Goal: Book appointment/travel/reservation

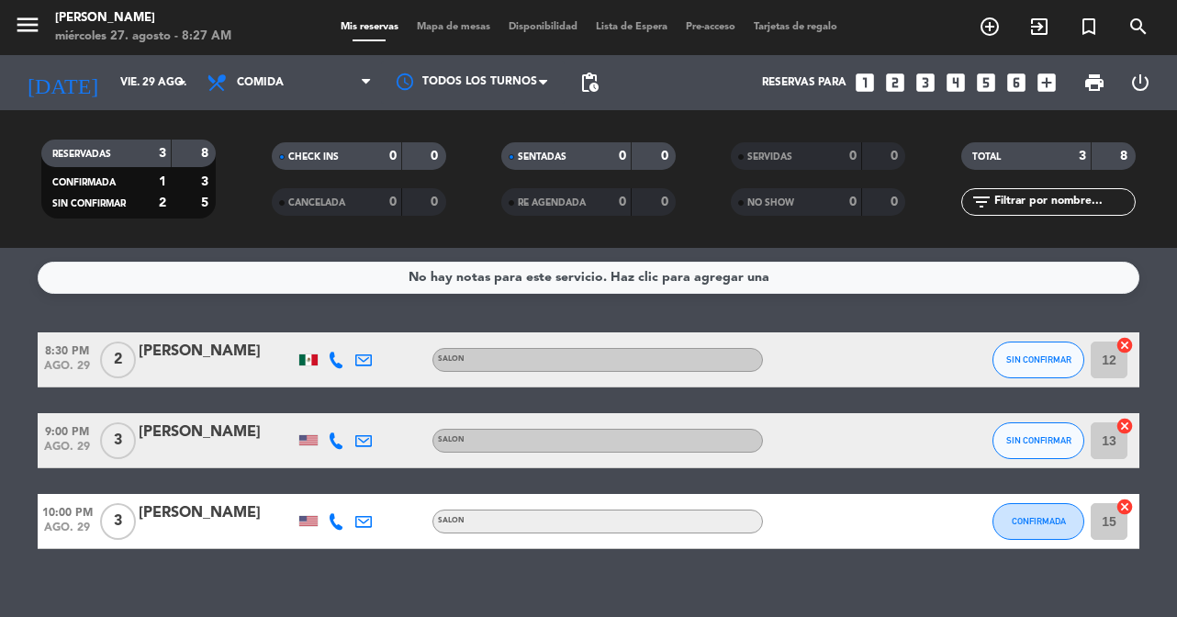
click at [454, 23] on span "Mapa de mesas" at bounding box center [454, 27] width 92 height 10
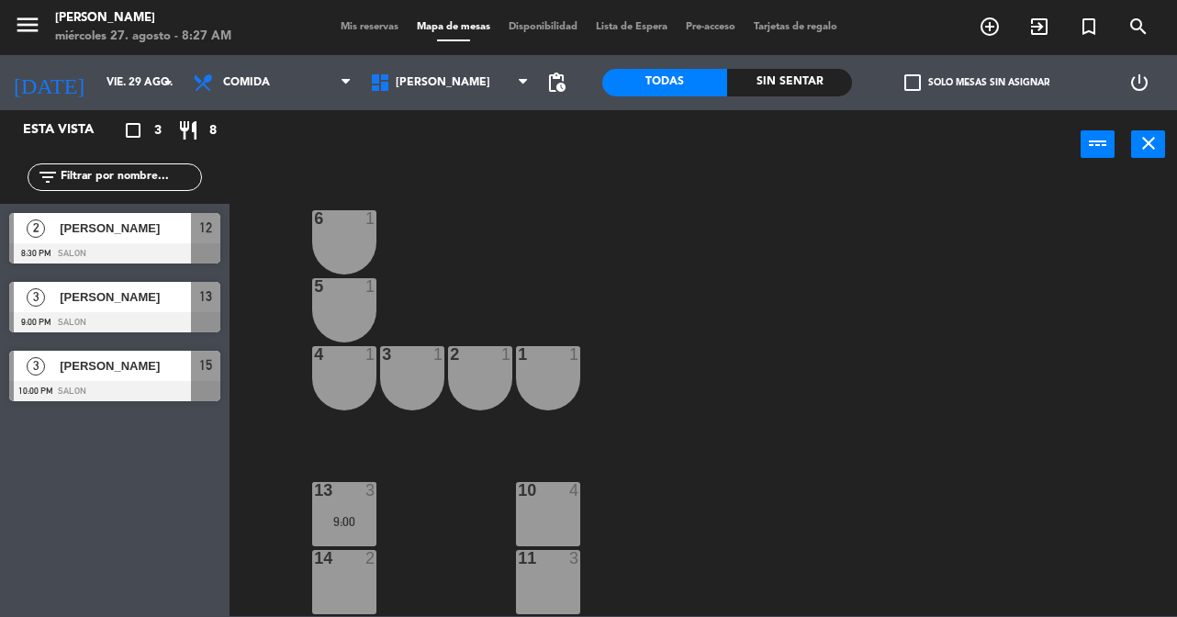
click at [611, 36] on div "menu [PERSON_NAME] 27. [PERSON_NAME] - 8:27 AM Mis reservas Mapa de mesas Dispo…" at bounding box center [588, 27] width 1177 height 55
click at [624, 32] on span "Lista de Espera" at bounding box center [632, 27] width 90 height 10
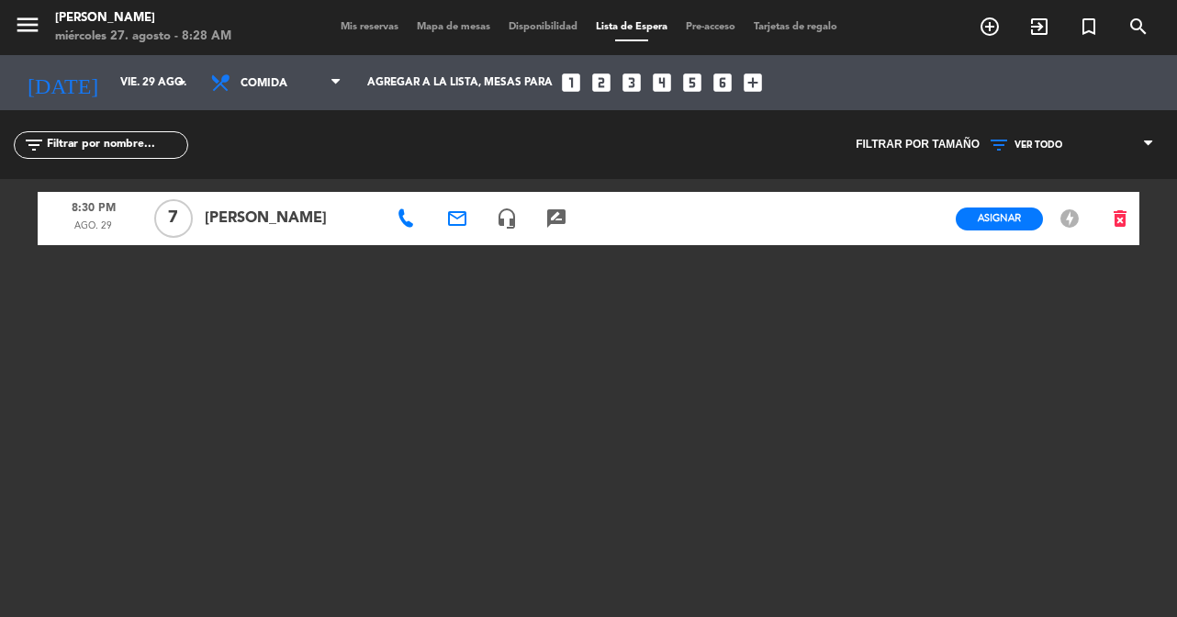
click at [1068, 223] on icon "offline_bolt" at bounding box center [1069, 218] width 22 height 22
click at [1072, 223] on icon "offline_bolt" at bounding box center [1069, 218] width 22 height 22
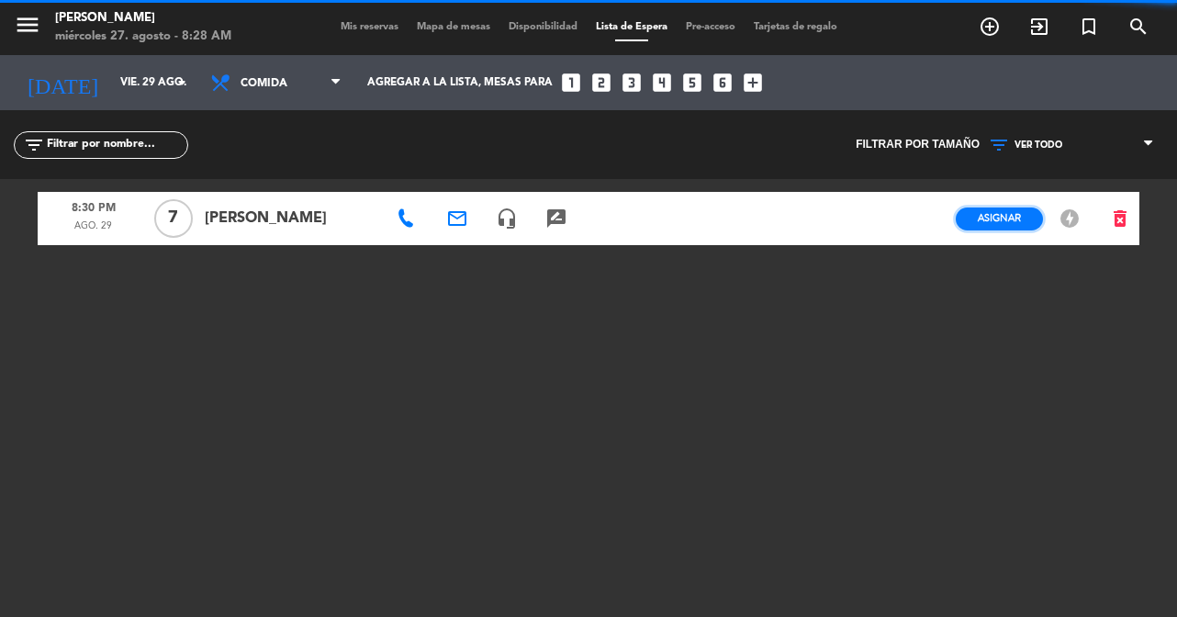
click at [1028, 224] on button "Asignar" at bounding box center [999, 218] width 87 height 23
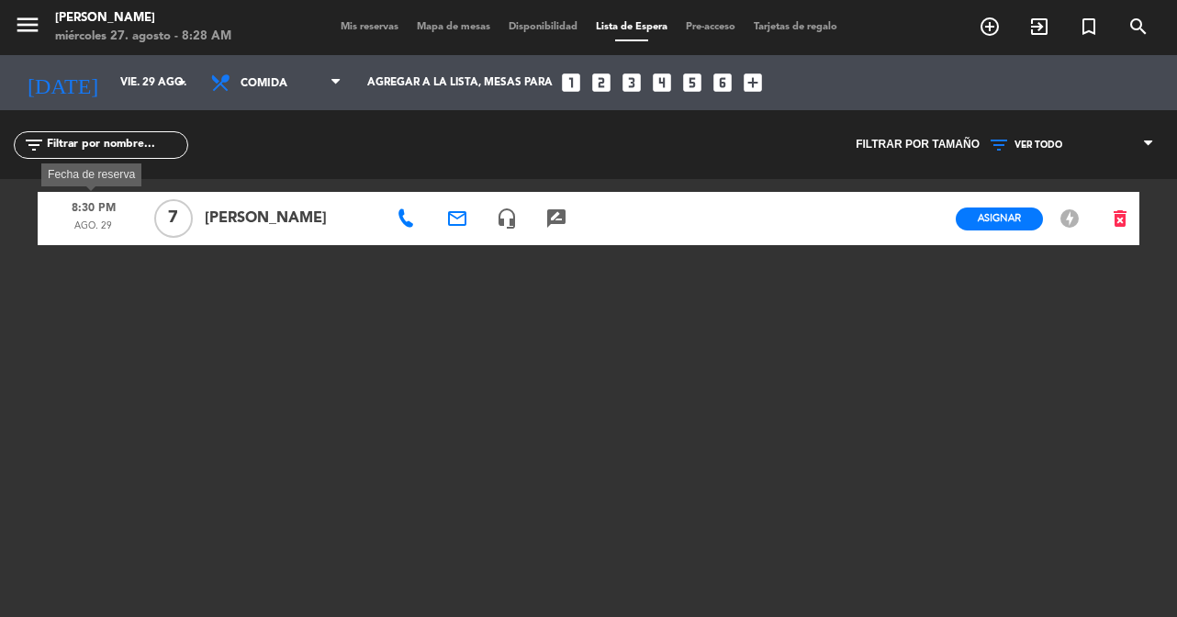
click at [102, 214] on span "8:30 PM" at bounding box center [93, 208] width 98 height 24
click at [557, 214] on icon "rate_review" at bounding box center [556, 218] width 22 height 22
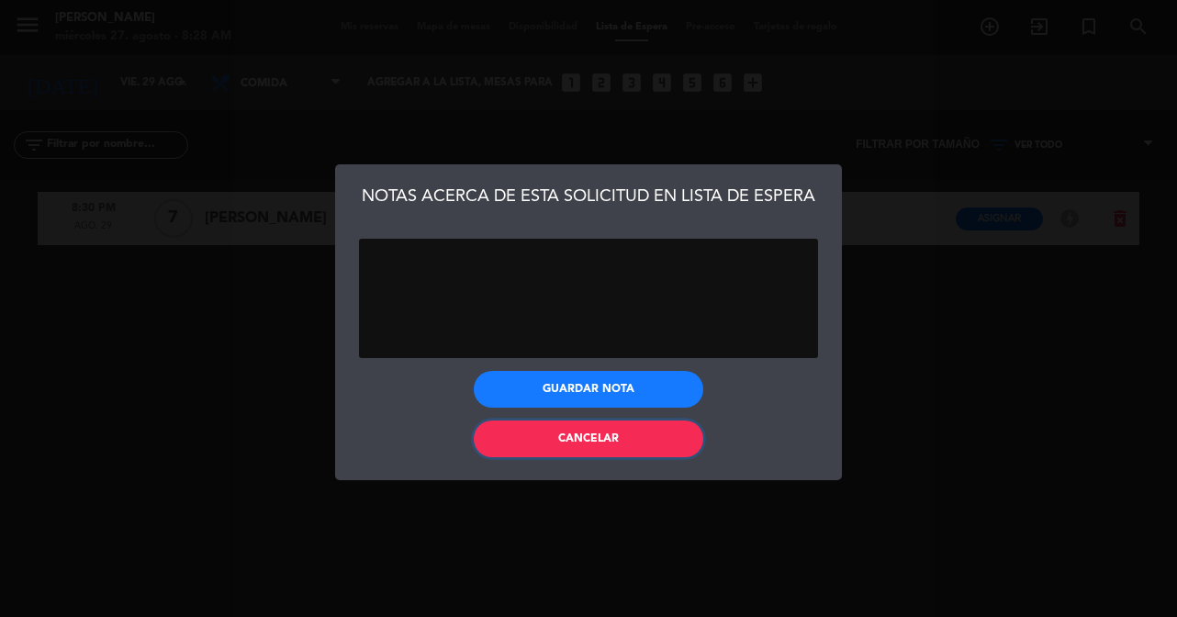
click at [627, 440] on button "Cancelar" at bounding box center [588, 438] width 229 height 37
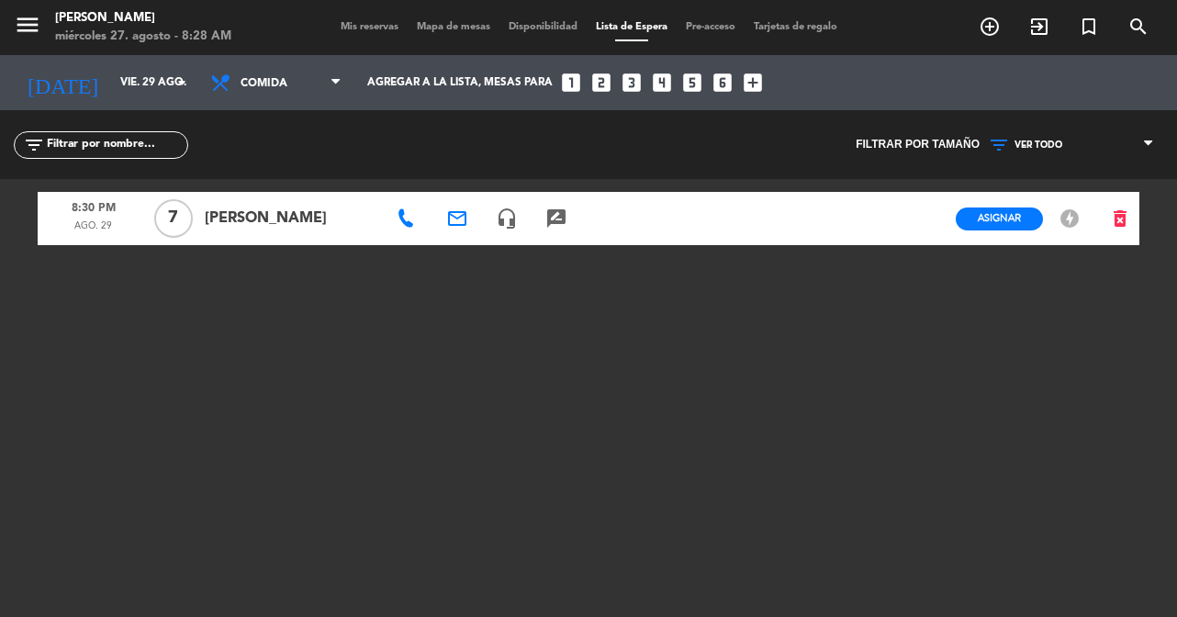
click at [808, 208] on div at bounding box center [816, 218] width 50 height 53
click at [248, 217] on span "[PERSON_NAME]" at bounding box center [291, 219] width 172 height 24
copy span "[PERSON_NAME]"
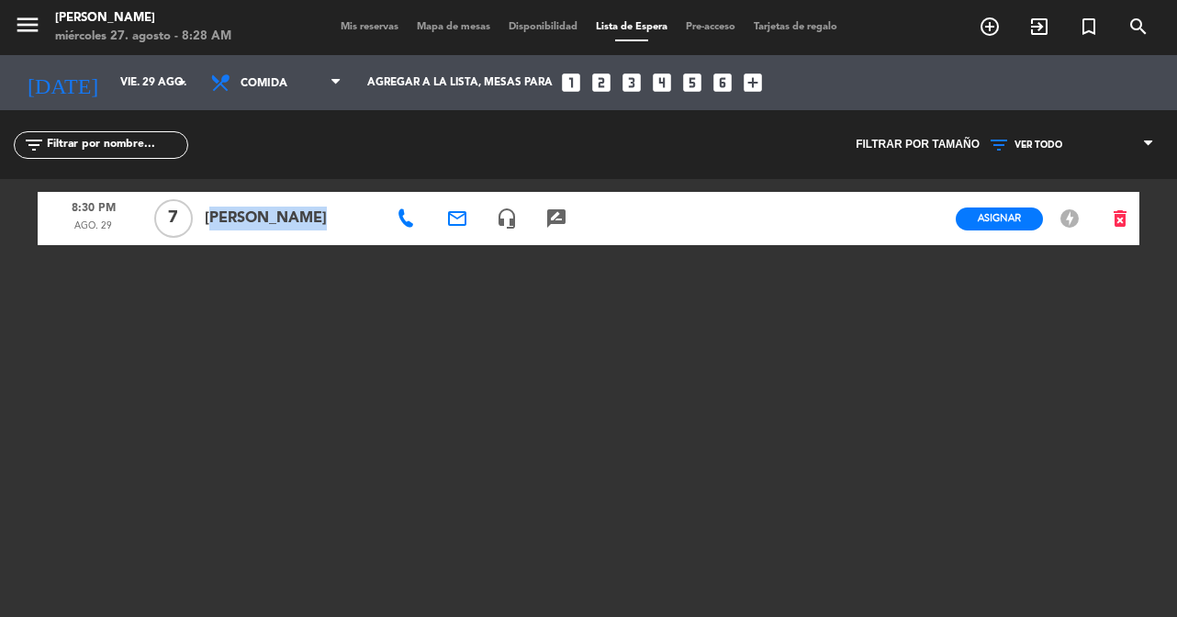
click at [1154, 142] on span at bounding box center [1153, 144] width 18 height 17
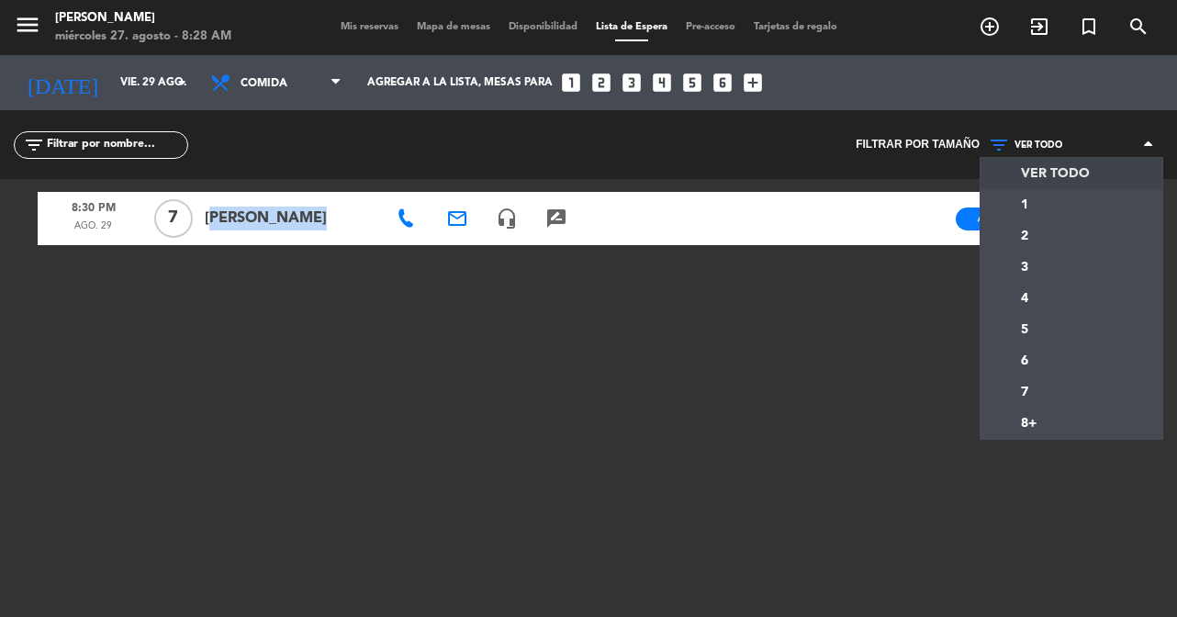
click at [1154, 142] on span at bounding box center [1153, 144] width 18 height 17
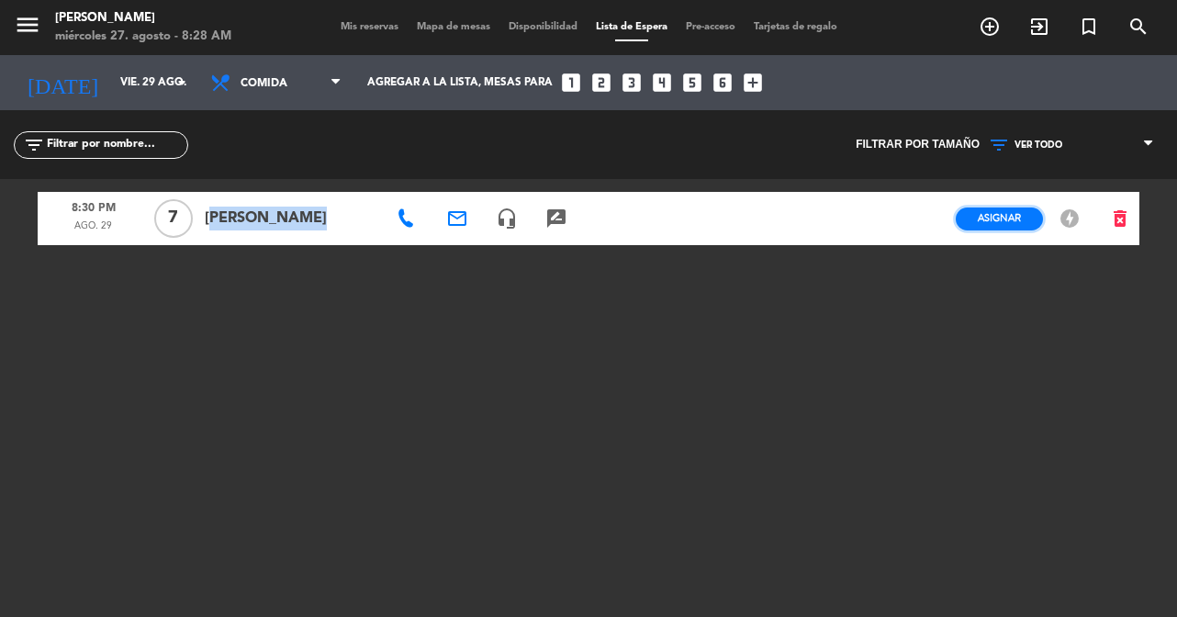
click at [988, 218] on span "Asignar" at bounding box center [999, 218] width 43 height 14
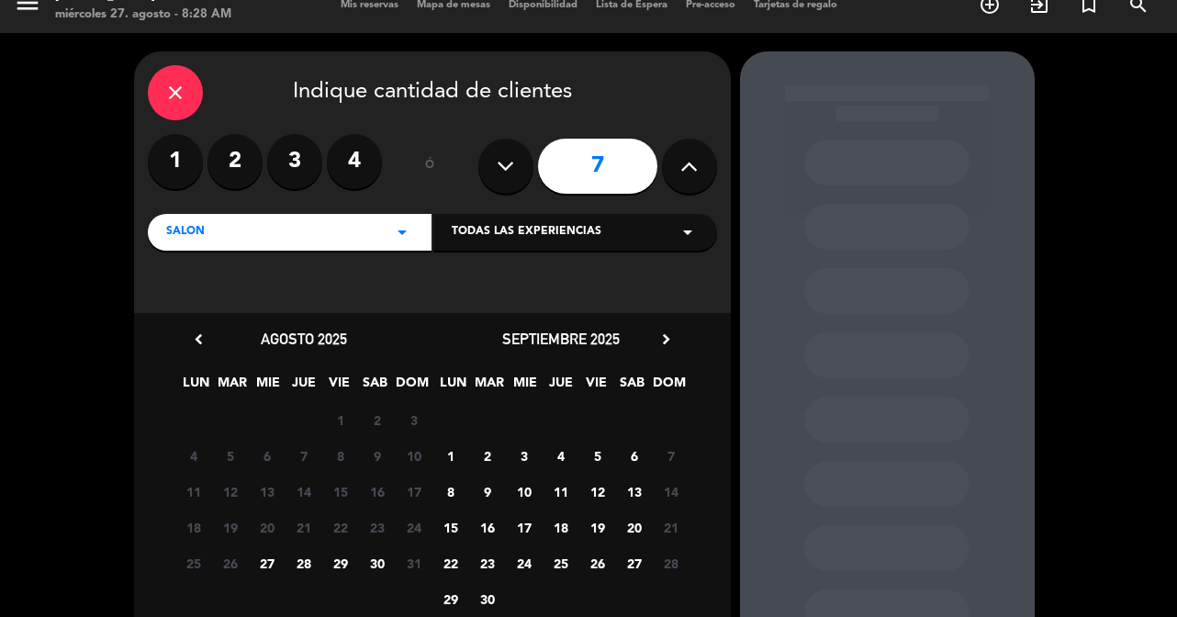
scroll to position [84, 0]
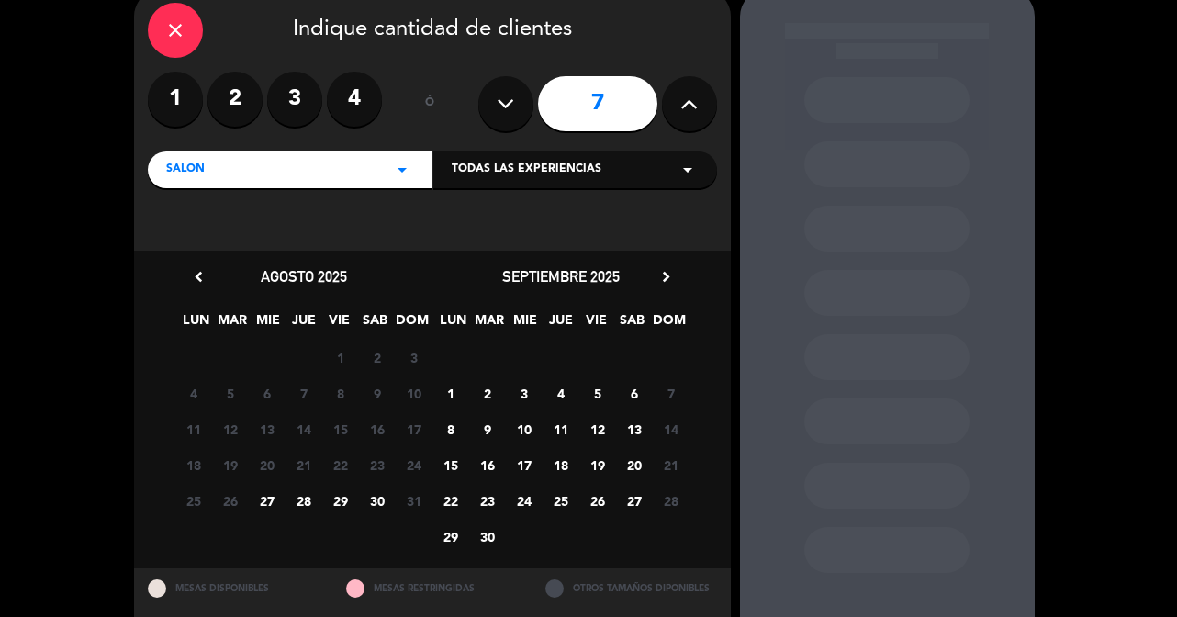
click at [340, 500] on span "29" at bounding box center [340, 501] width 30 height 30
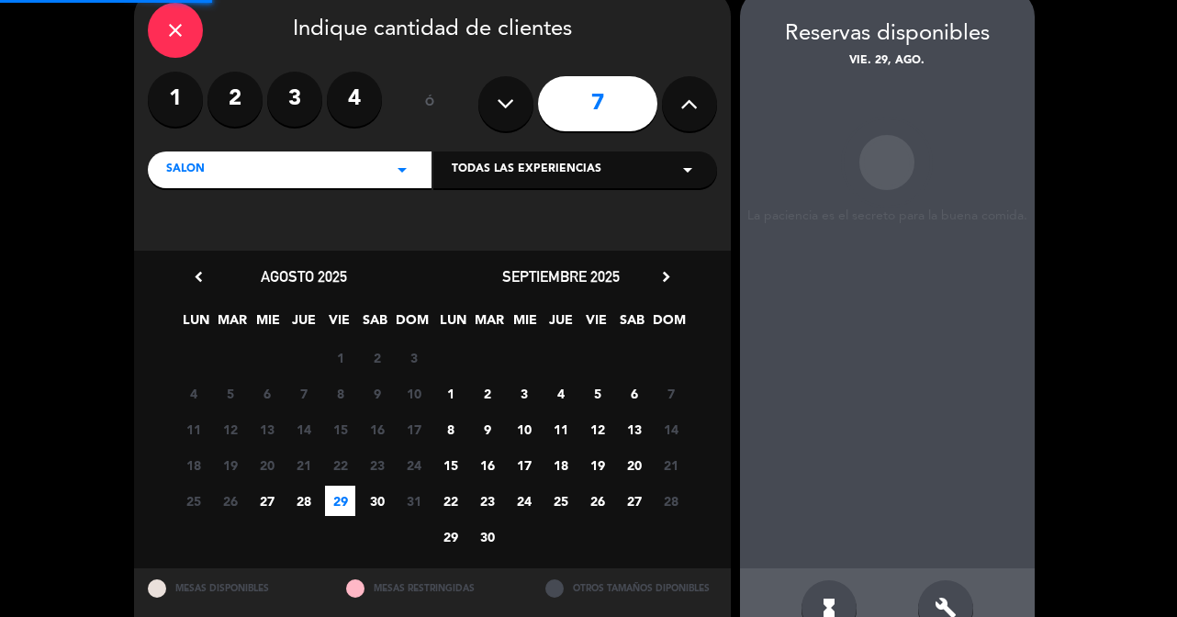
scroll to position [73, 0]
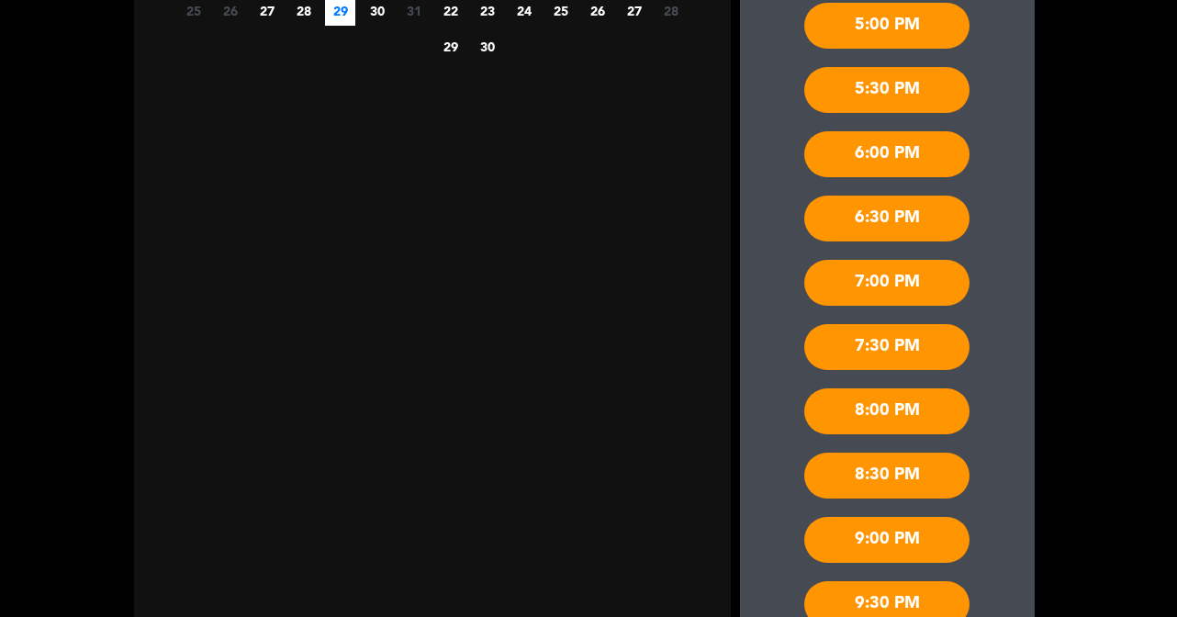
click at [901, 482] on div "8:30 PM" at bounding box center [886, 476] width 165 height 46
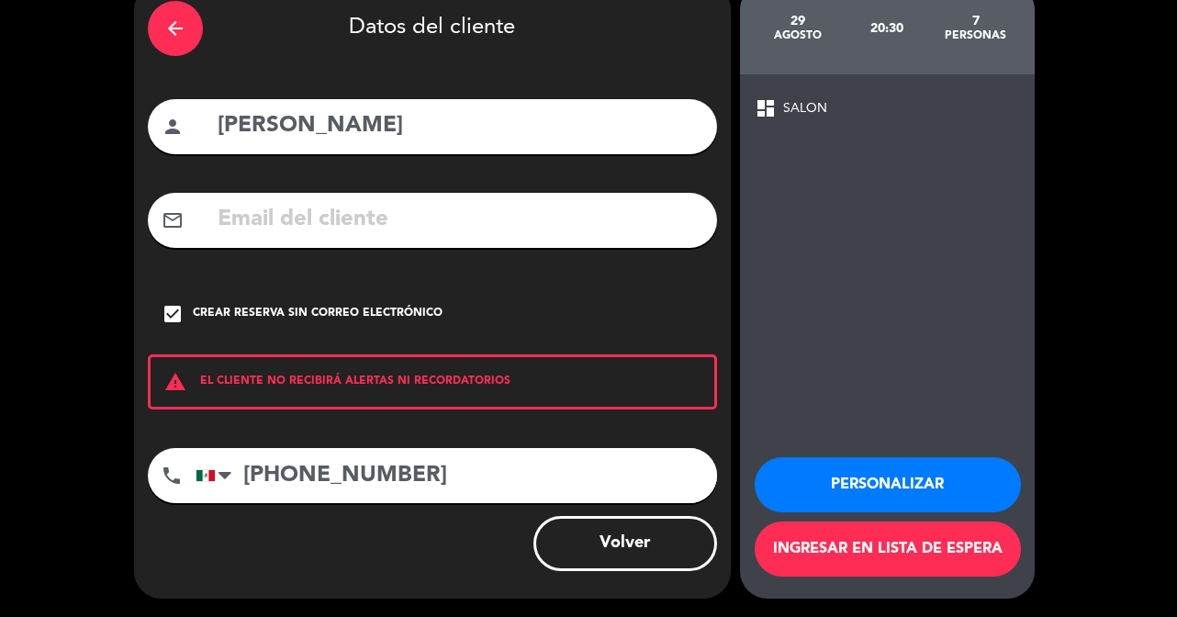
scroll to position [91, 0]
click at [869, 487] on button "Personalizar" at bounding box center [888, 484] width 266 height 55
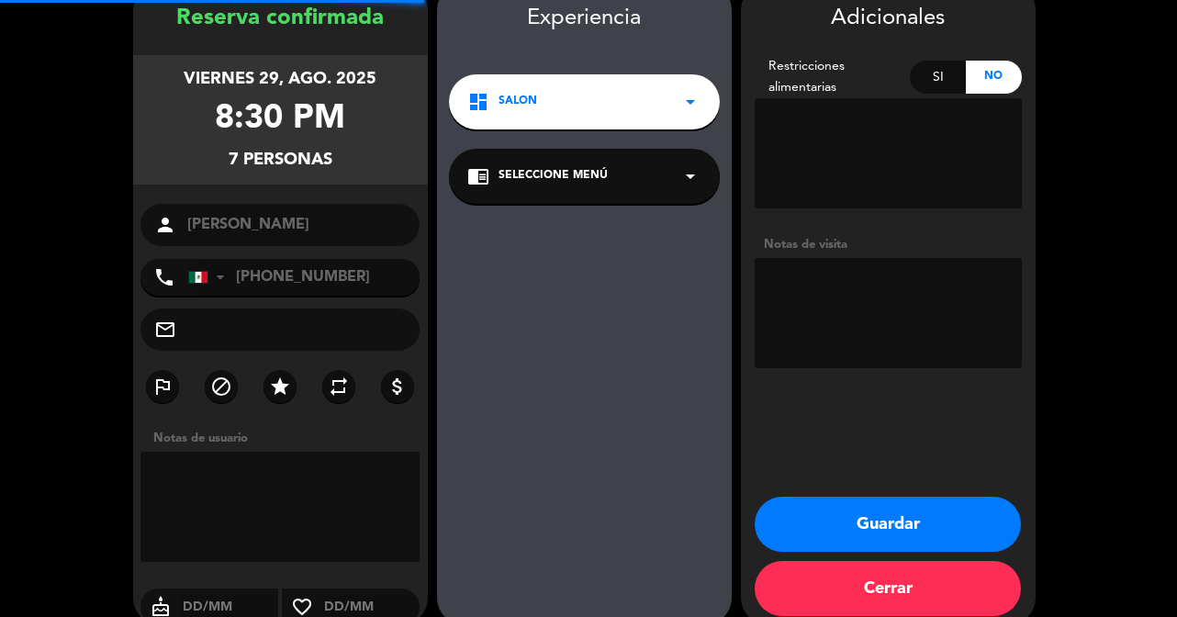
scroll to position [73, 0]
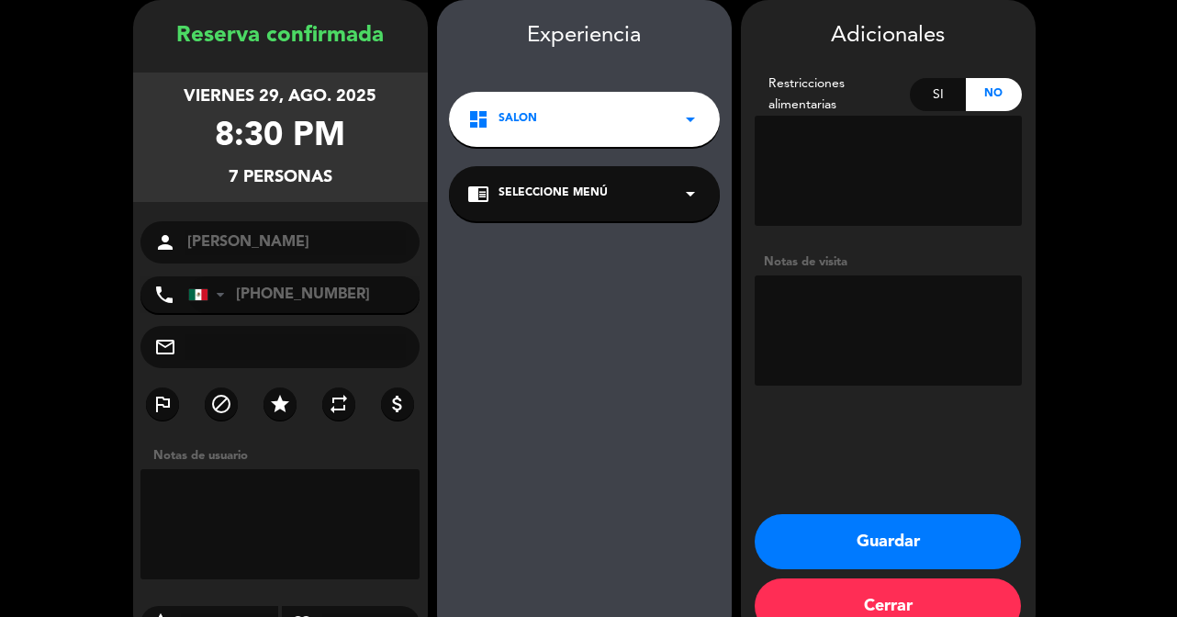
click at [916, 544] on button "Guardar" at bounding box center [888, 541] width 266 height 55
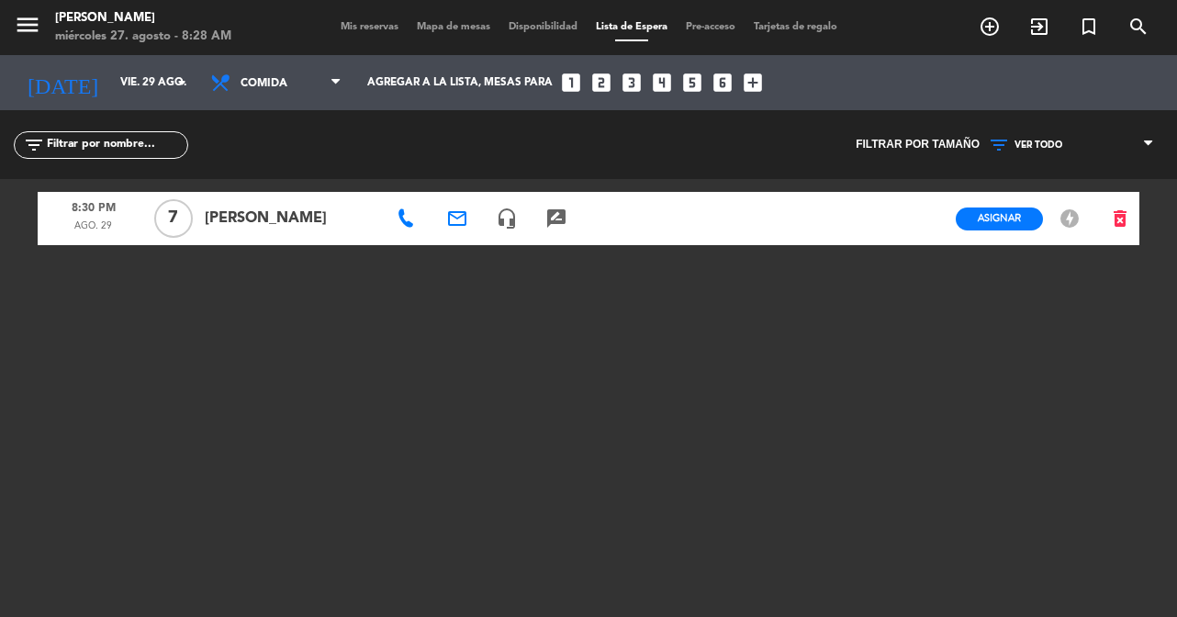
click at [570, 28] on span "Disponibilidad" at bounding box center [542, 27] width 87 height 10
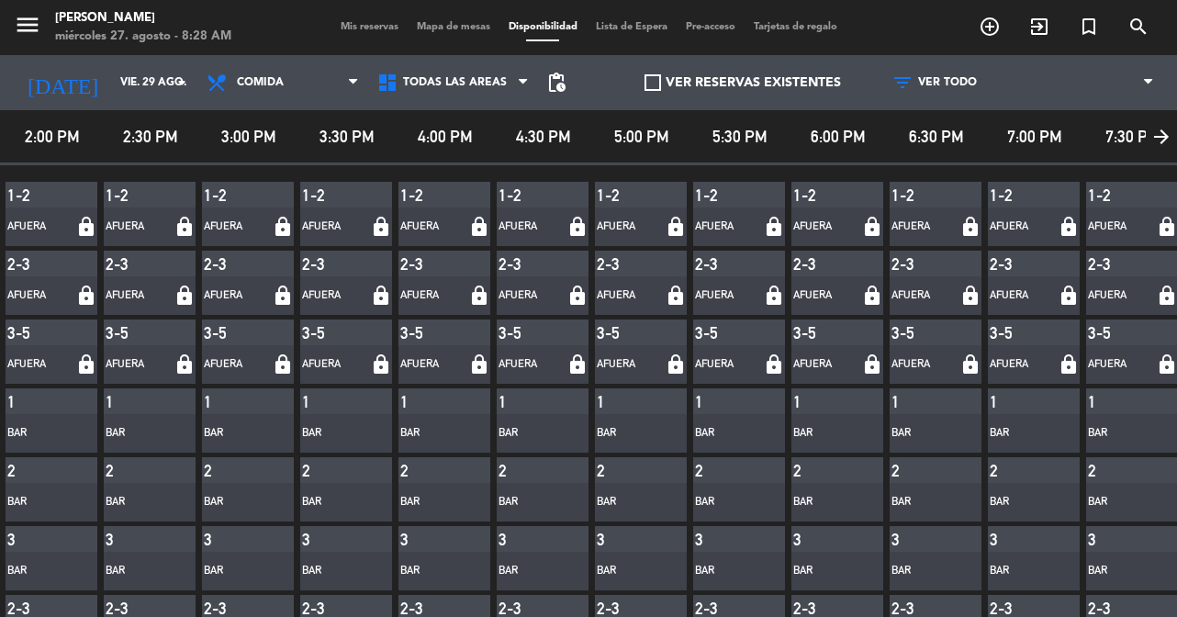
click at [644, 28] on span "Lista de Espera" at bounding box center [632, 27] width 90 height 10
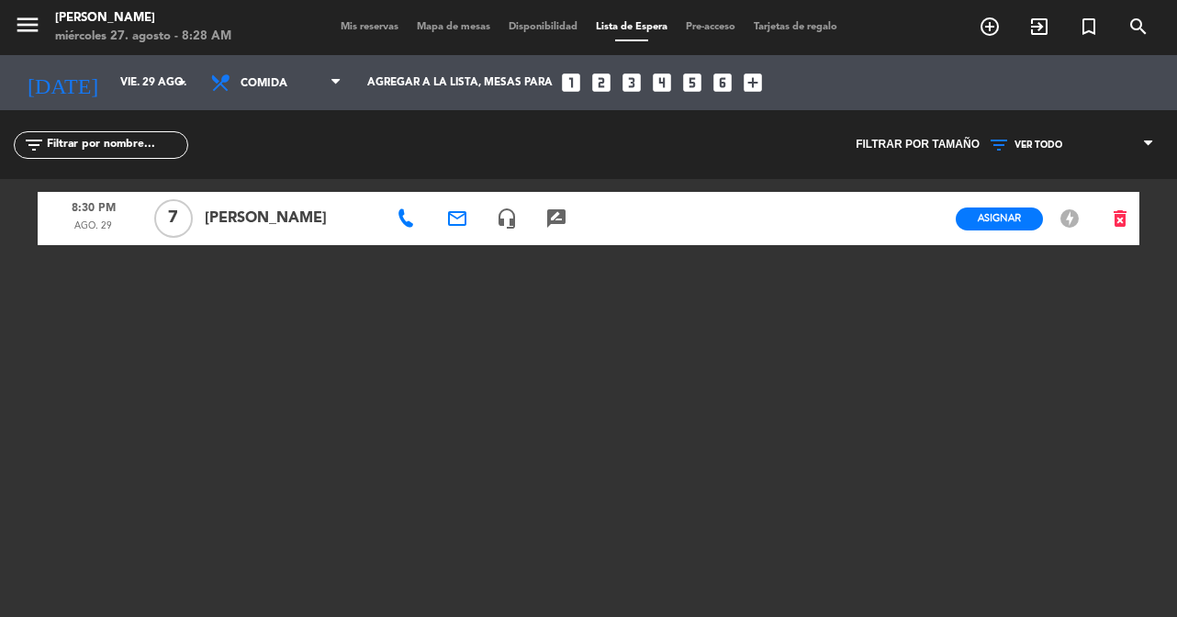
click at [434, 26] on span "Mapa de mesas" at bounding box center [454, 27] width 92 height 10
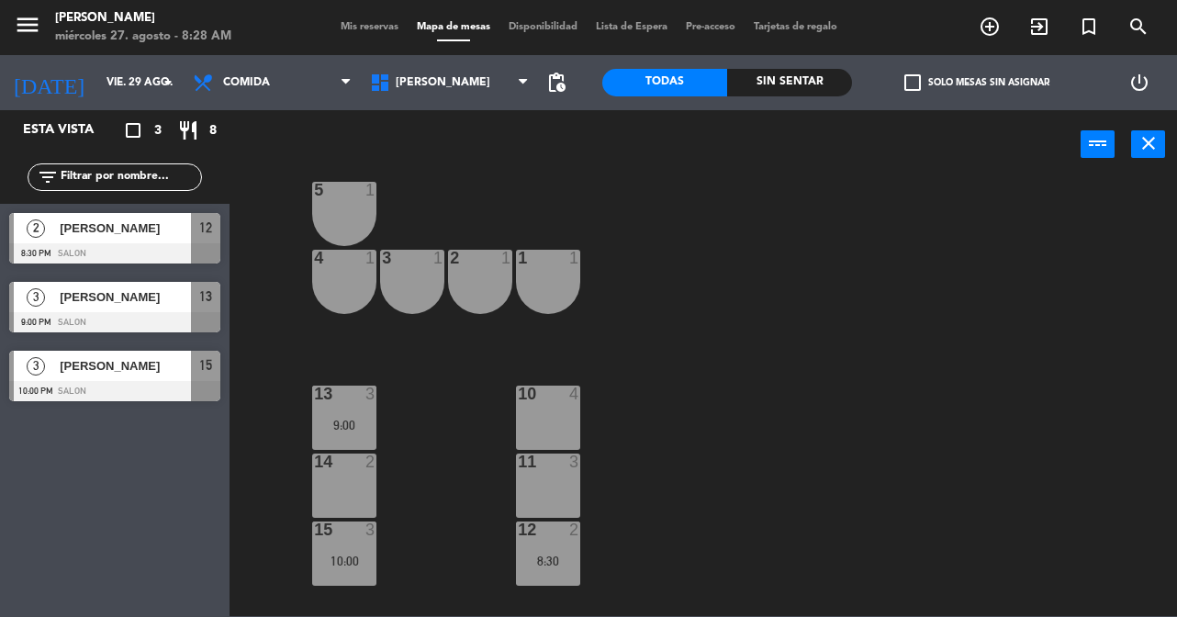
scroll to position [97, 0]
click at [554, 428] on div "10 4" at bounding box center [548, 417] width 64 height 64
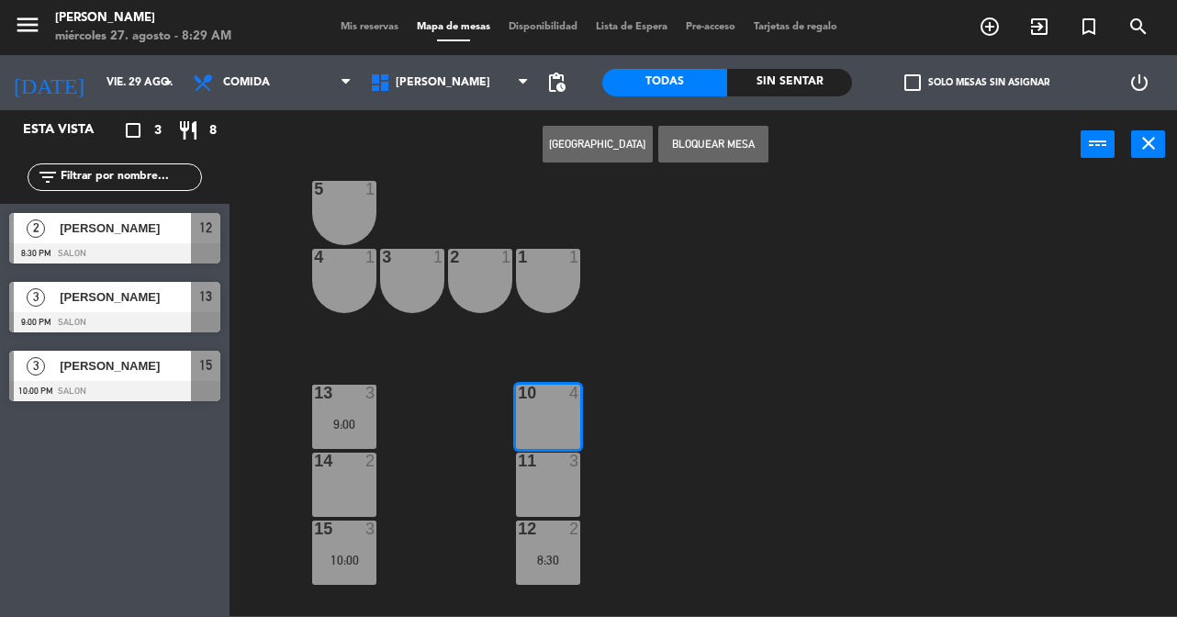
click at [638, 140] on button "[GEOGRAPHIC_DATA]" at bounding box center [597, 144] width 110 height 37
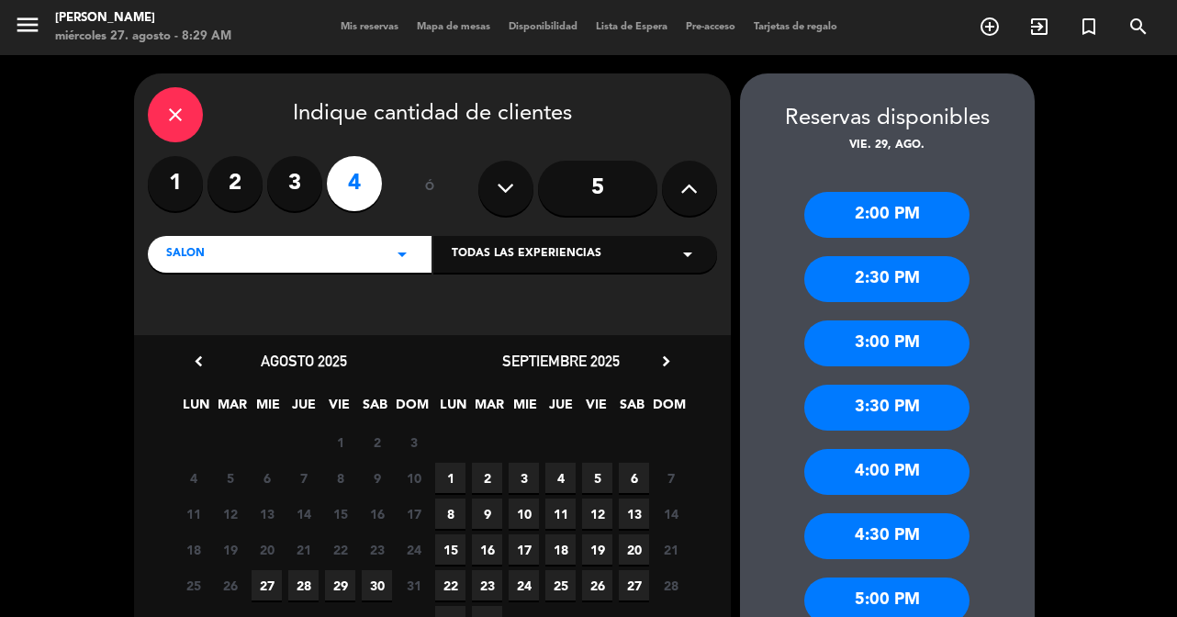
click at [341, 586] on span "29" at bounding box center [340, 585] width 30 height 30
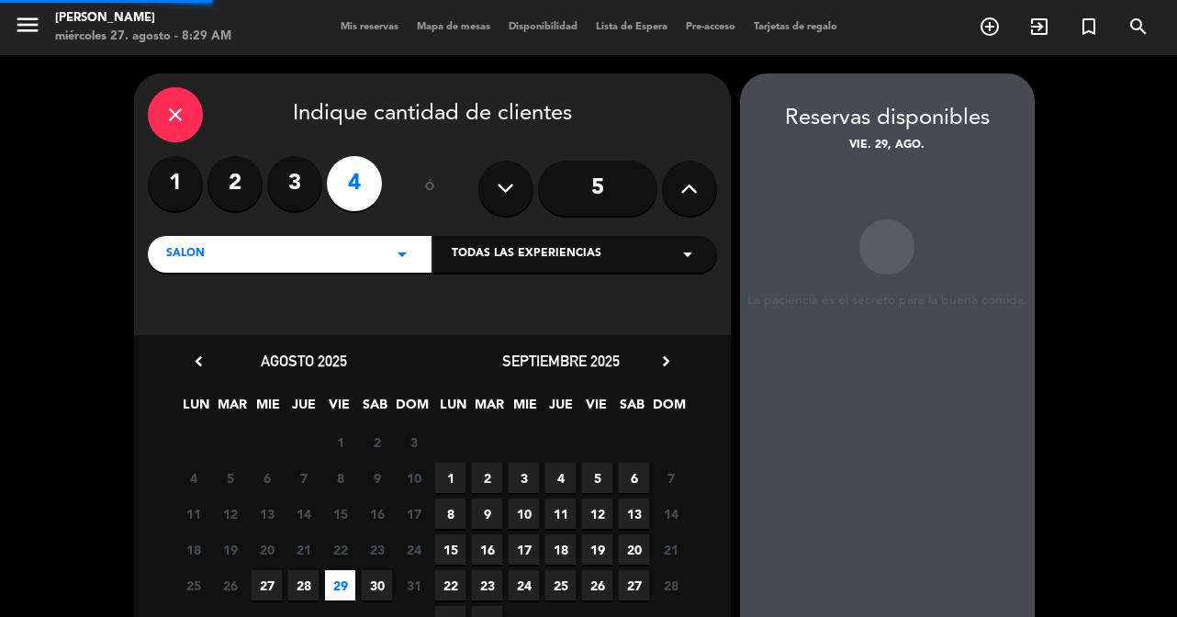
scroll to position [73, 0]
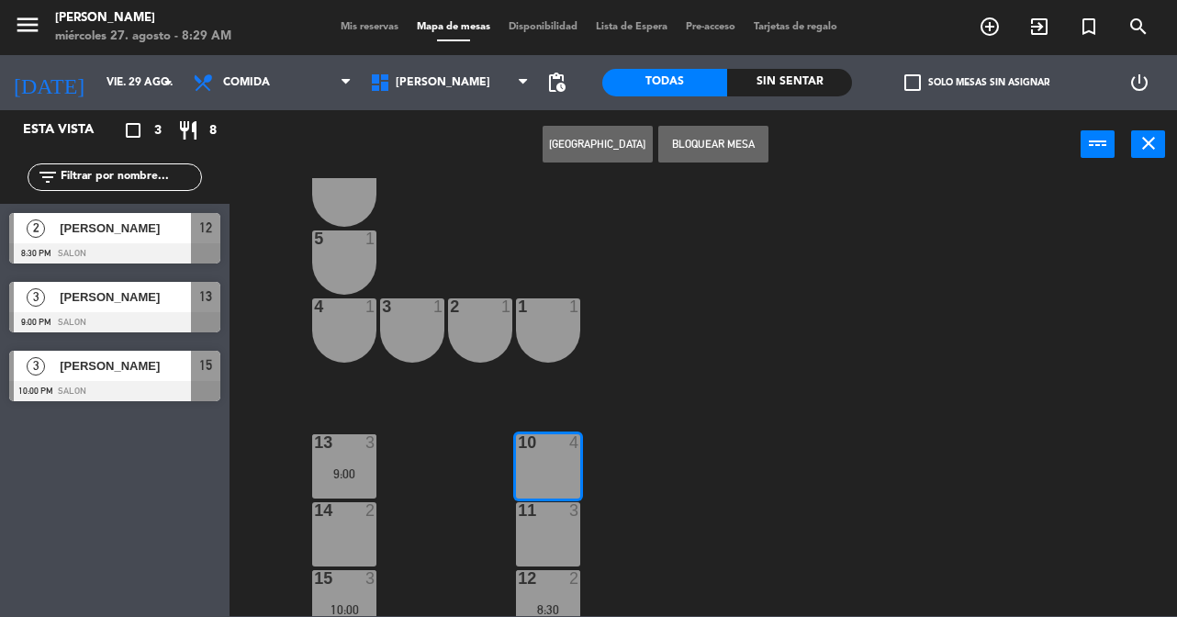
scroll to position [62, 0]
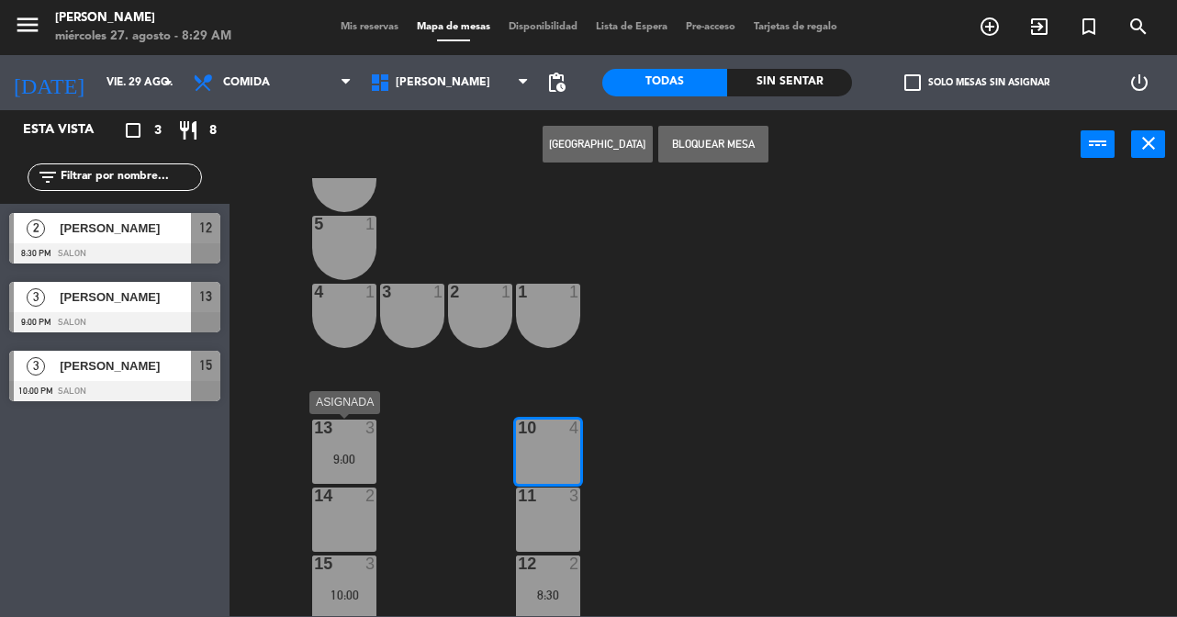
click at [355, 481] on div "13 3 9:00" at bounding box center [344, 451] width 64 height 64
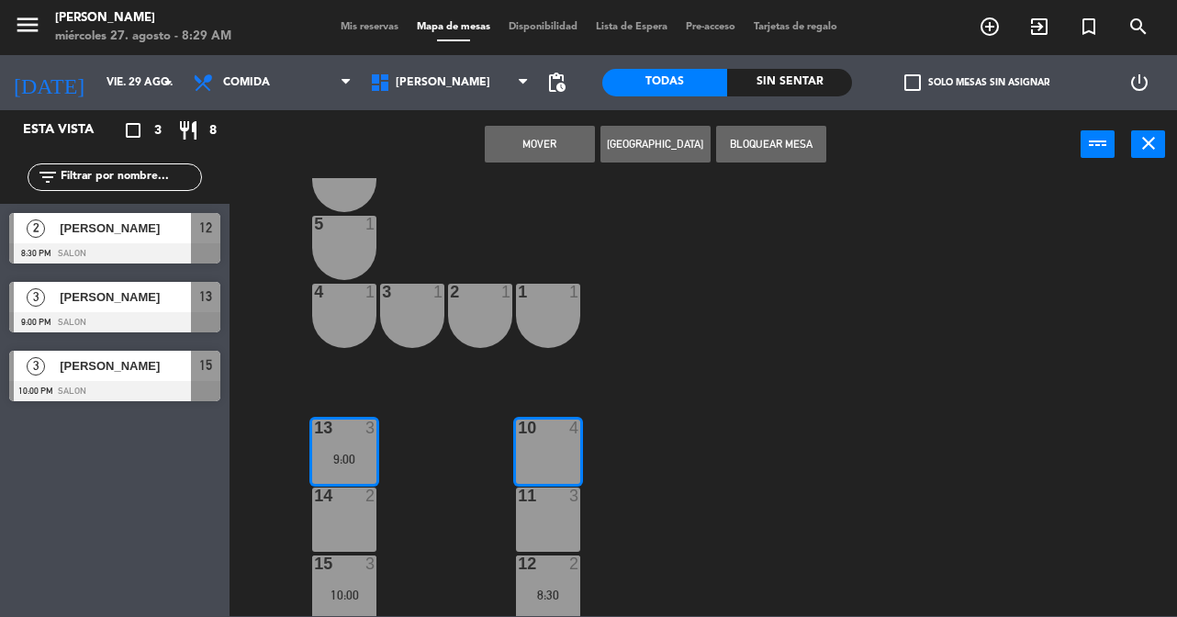
click at [363, 511] on div "14 2" at bounding box center [344, 519] width 64 height 64
click at [461, 466] on div "6 1 5 1 4 1 3 1 2 1 1 1 13 3 9:00 10 4 14 2 11 3 15 3 10:00 12 2 8:30 20 lock 2…" at bounding box center [708, 397] width 935 height 438
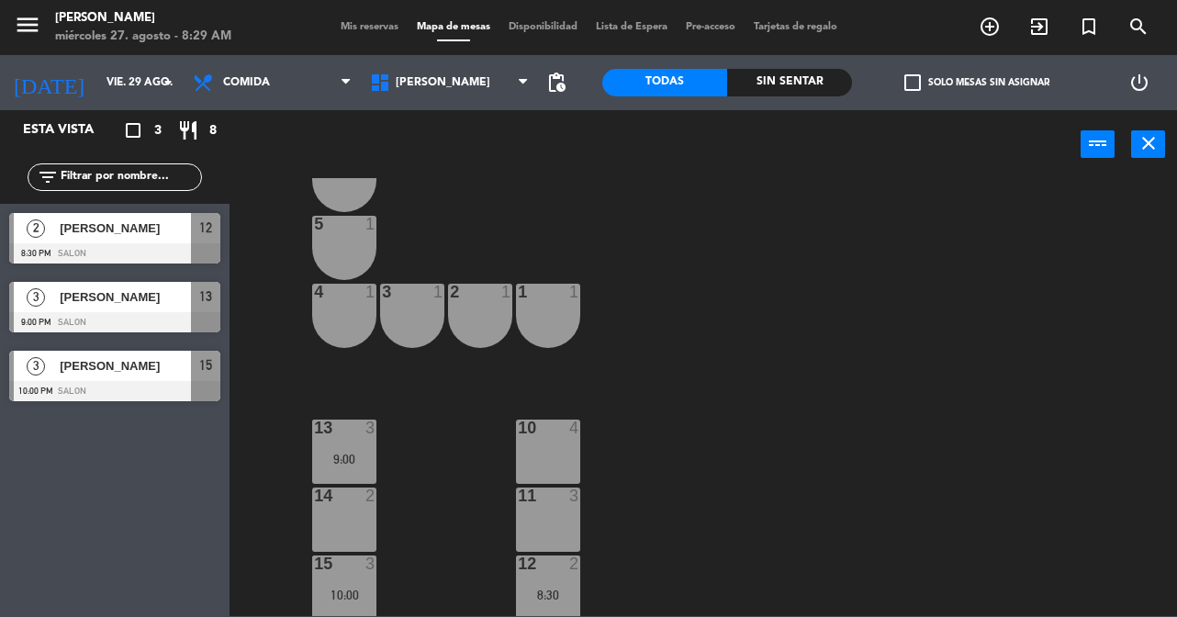
click at [340, 463] on div "9:00" at bounding box center [344, 459] width 64 height 13
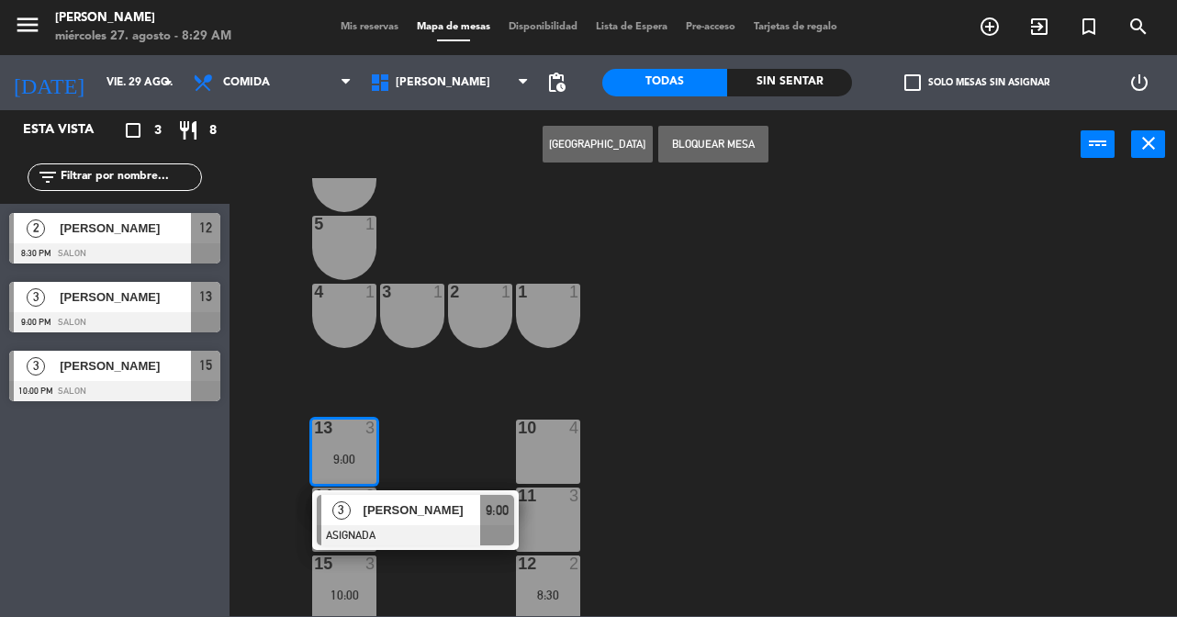
click at [566, 442] on div "10 4" at bounding box center [548, 451] width 64 height 64
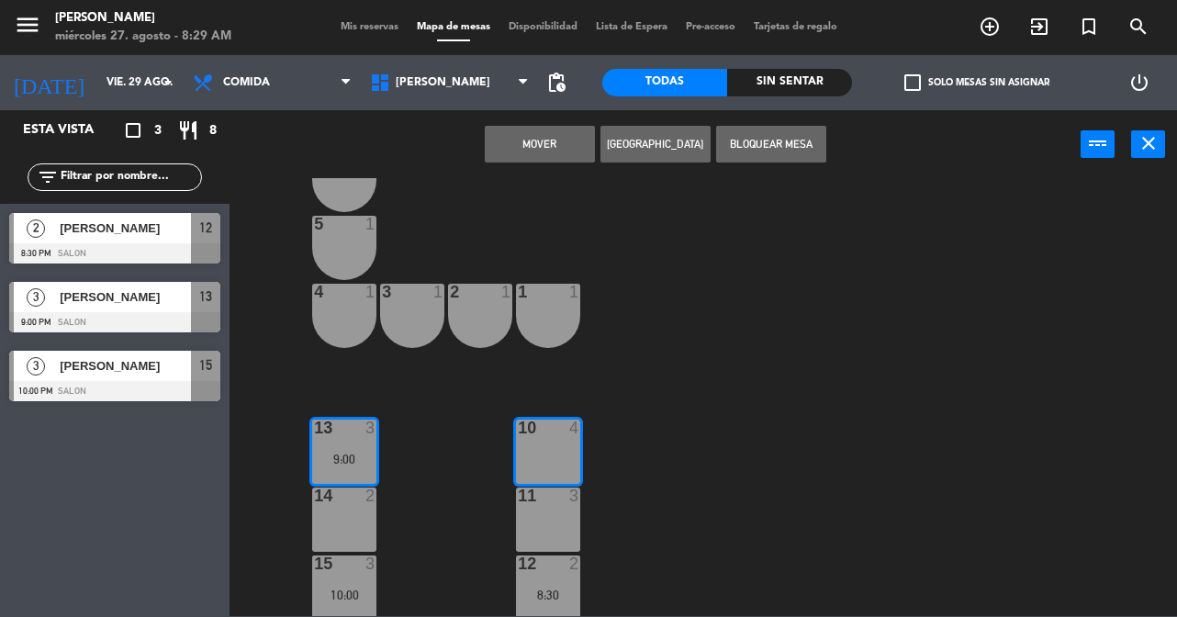
click at [563, 146] on button "Mover" at bounding box center [540, 144] width 110 height 37
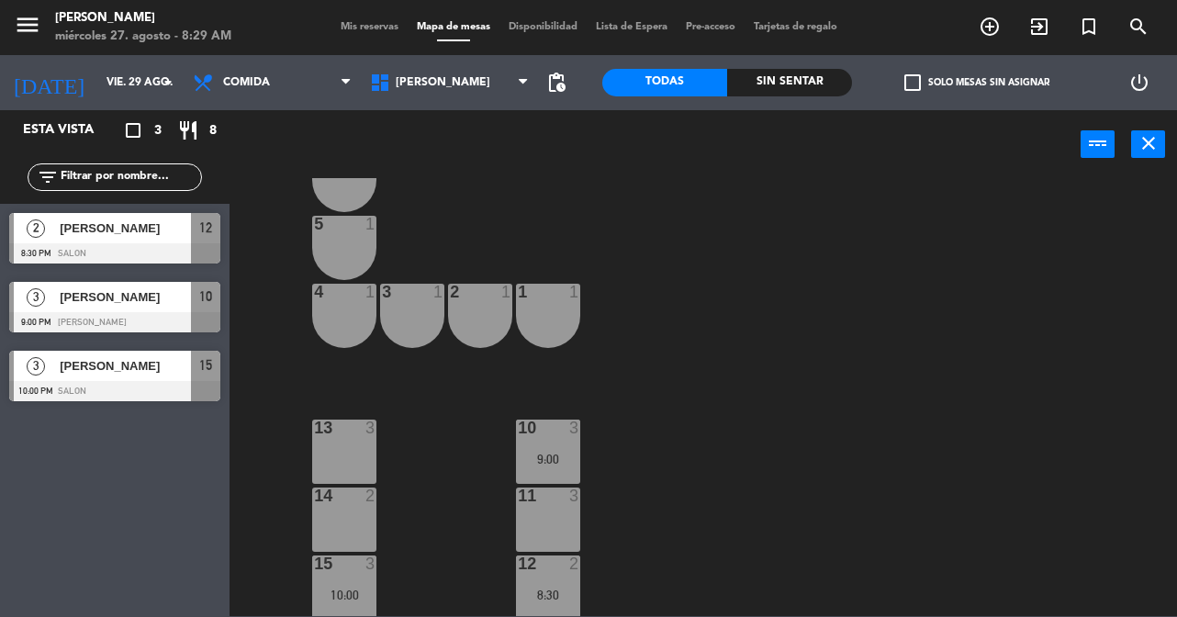
click at [460, 416] on div "6 1 5 1 4 1 3 1 2 1 1 1 13 3 10 3 9:00 14 2 11 3 15 3 10:00 12 2 8:30 20 lock 2…" at bounding box center [708, 397] width 935 height 438
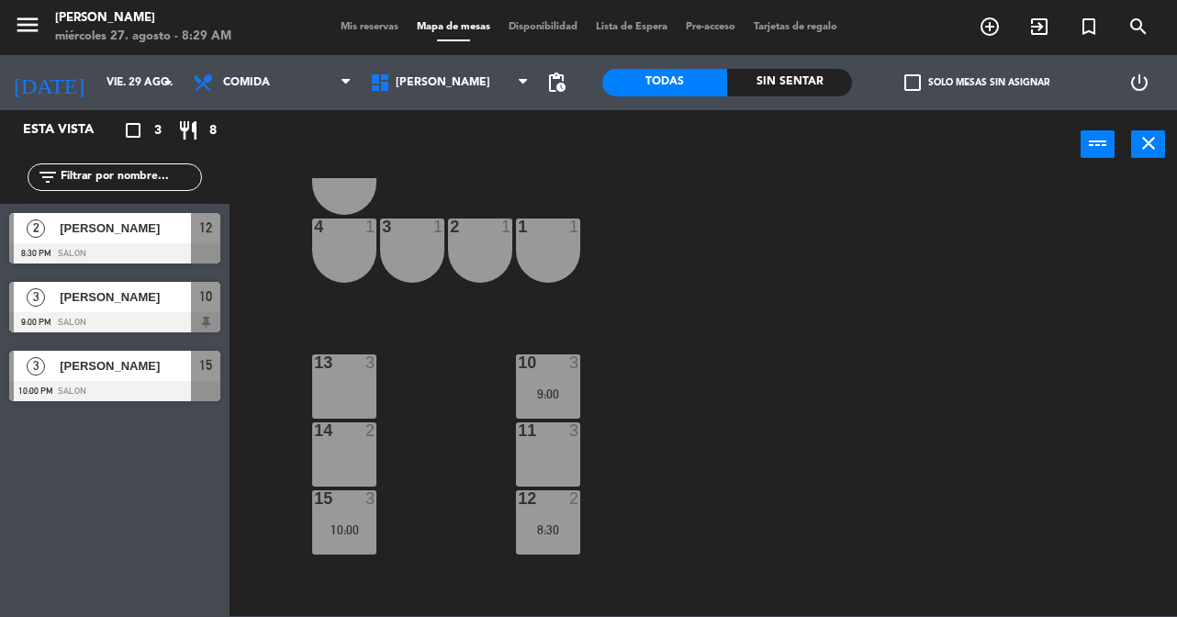
click at [364, 398] on div "13 3" at bounding box center [344, 386] width 64 height 64
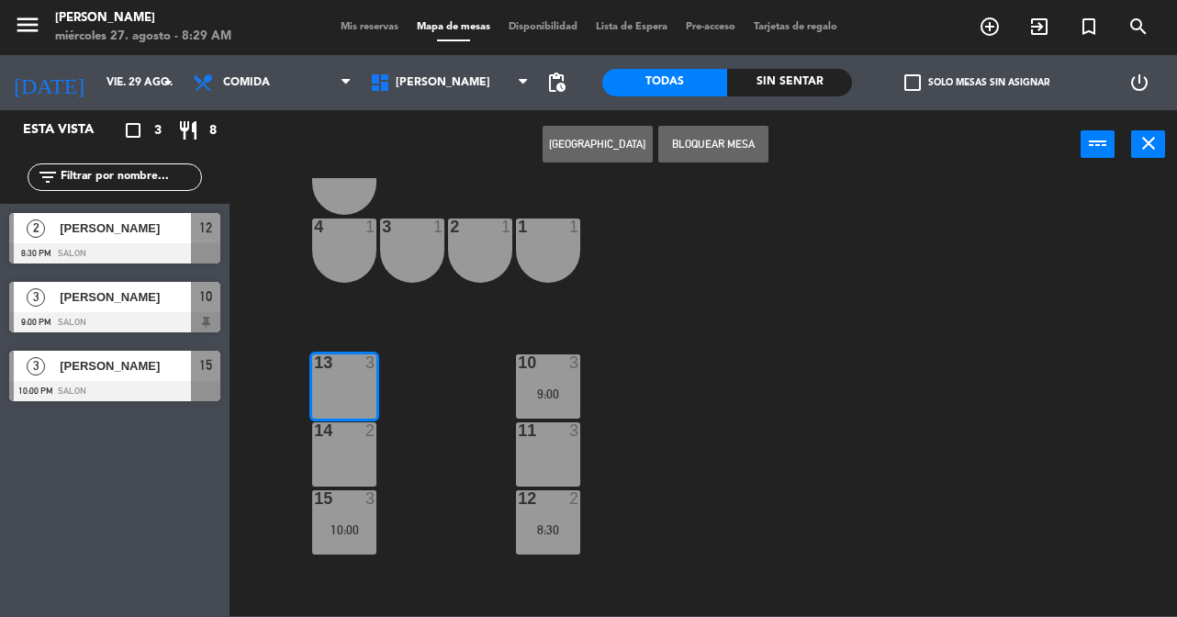
click at [365, 461] on div "14 2" at bounding box center [344, 454] width 64 height 64
click at [586, 153] on button "[GEOGRAPHIC_DATA]" at bounding box center [597, 144] width 110 height 37
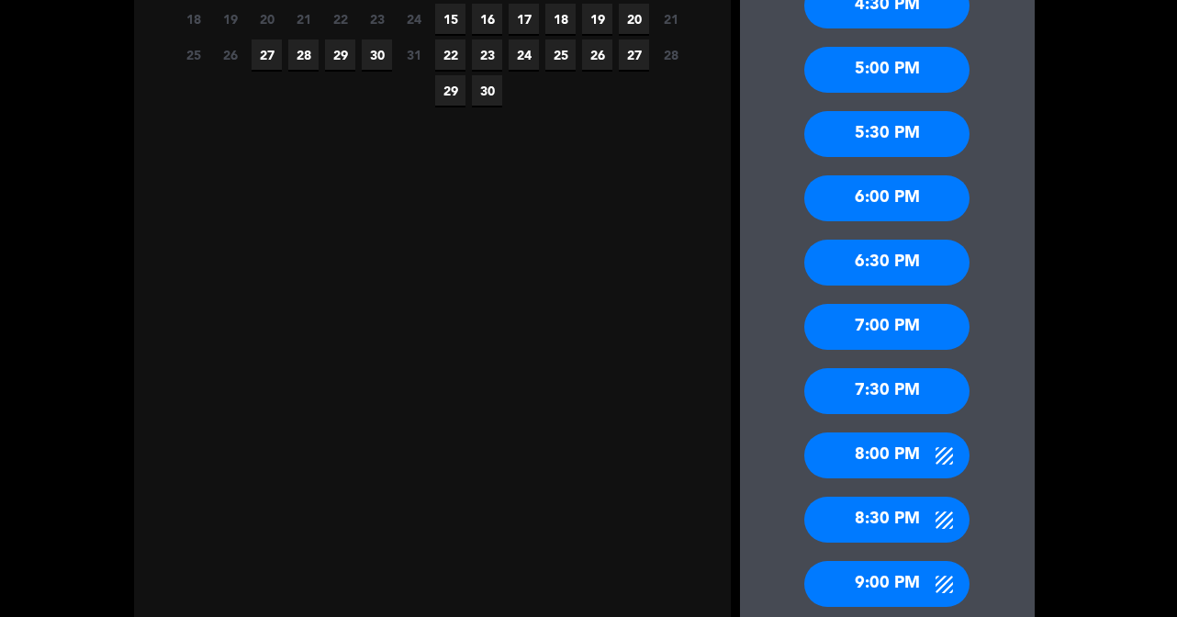
scroll to position [535, 0]
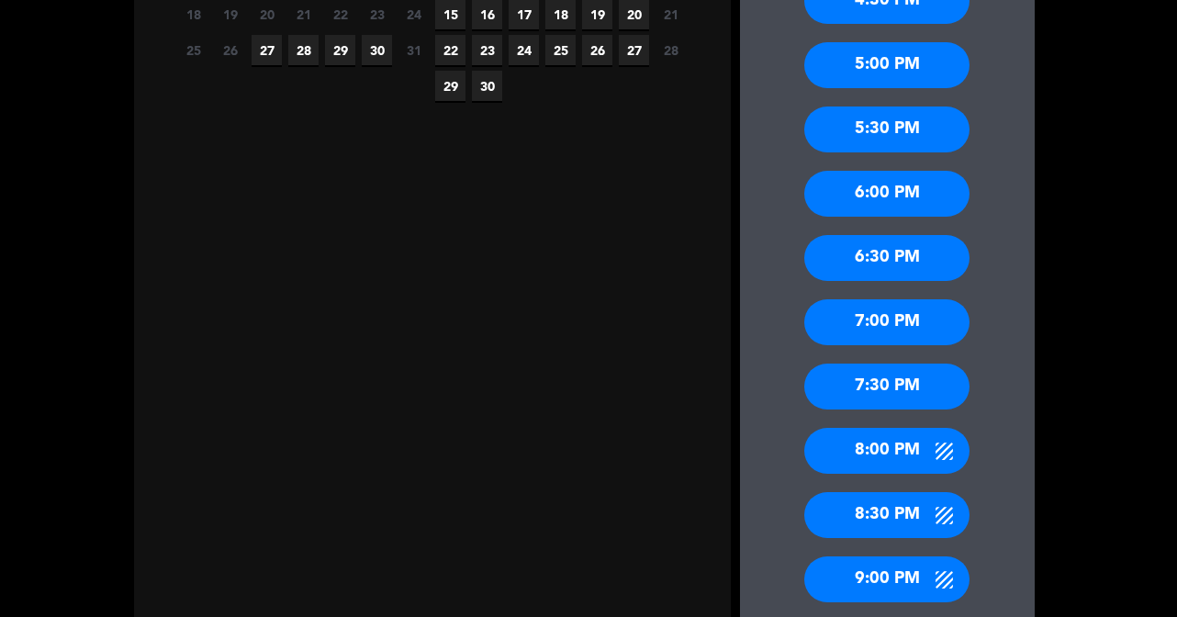
click at [900, 510] on div "8:30 PM" at bounding box center [886, 515] width 165 height 46
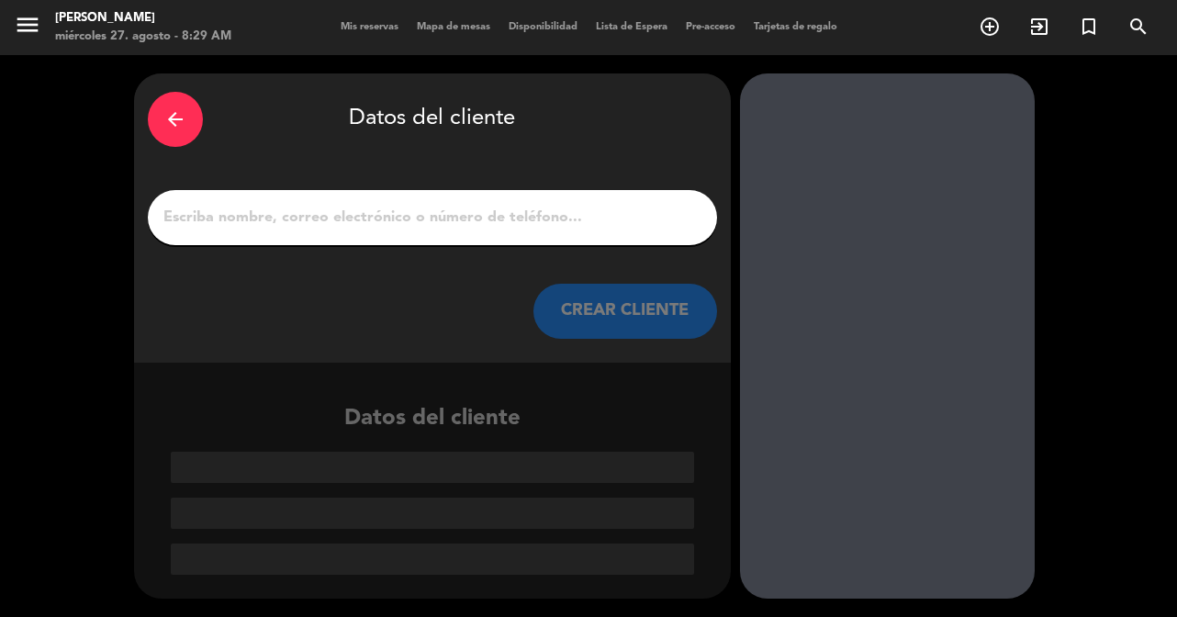
scroll to position [0, 0]
click at [640, 196] on div at bounding box center [432, 217] width 569 height 55
click at [603, 203] on div at bounding box center [432, 217] width 569 height 55
click at [164, 117] on icon "arrow_back" at bounding box center [175, 119] width 22 height 22
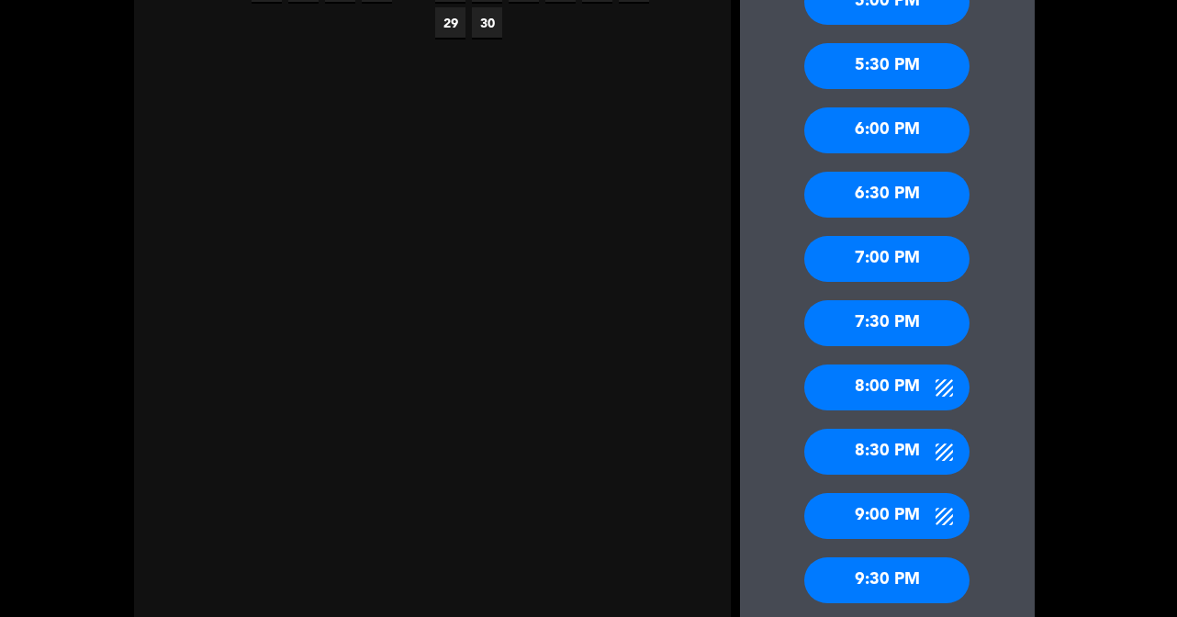
scroll to position [602, 0]
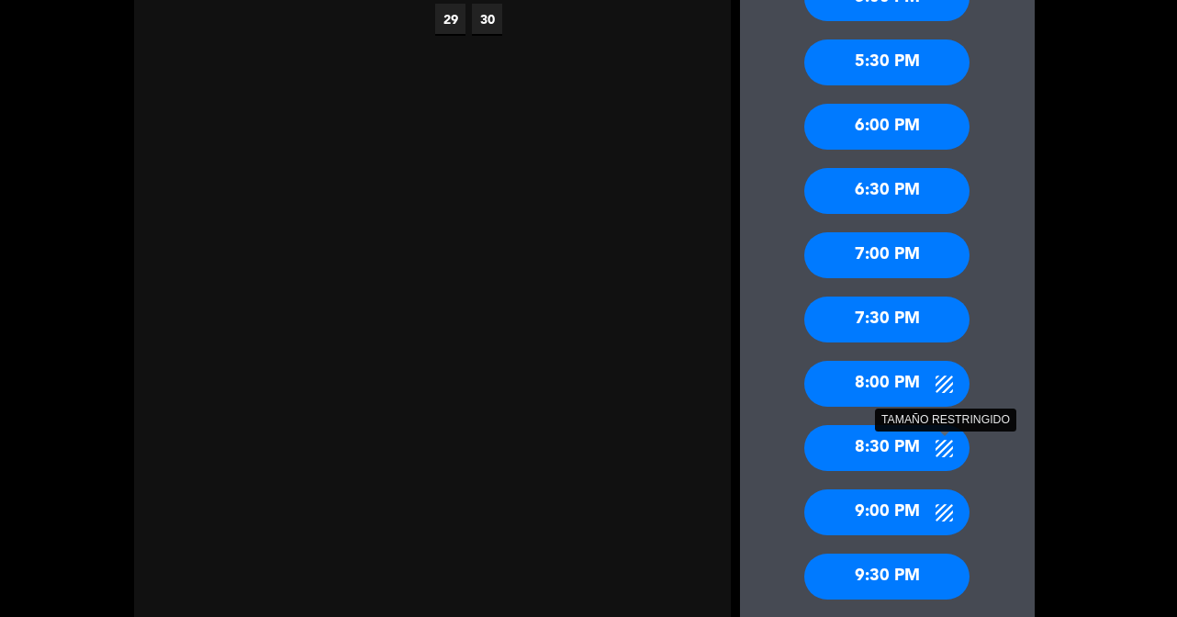
click at [945, 445] on icon at bounding box center [944, 448] width 23 height 23
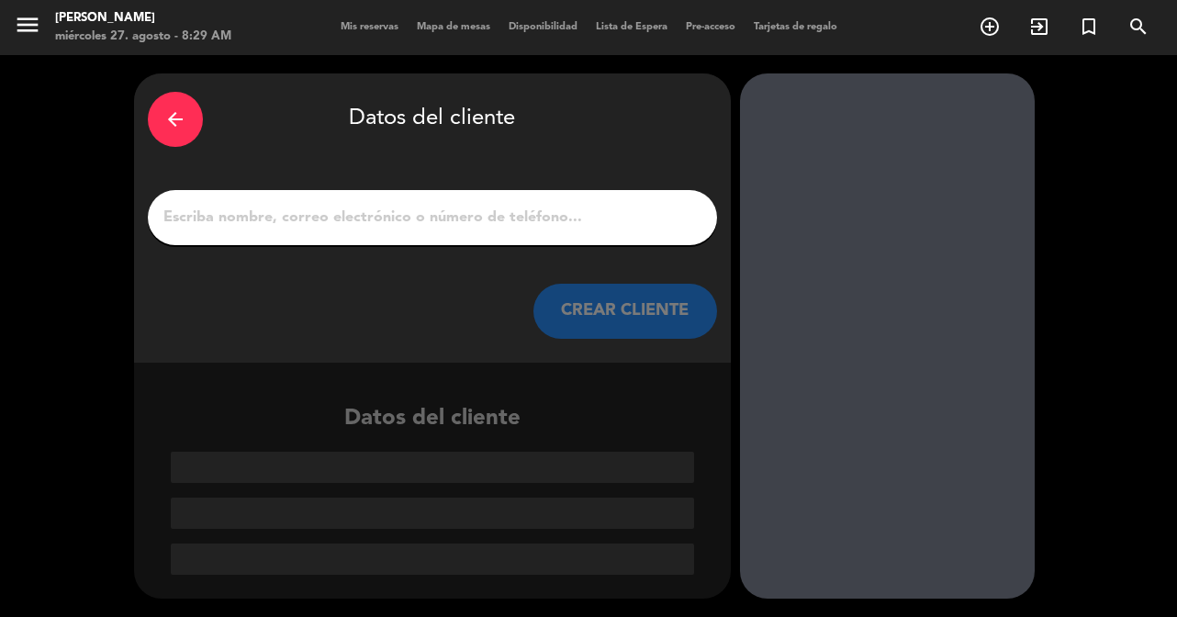
click at [545, 220] on input "1" at bounding box center [433, 218] width 542 height 26
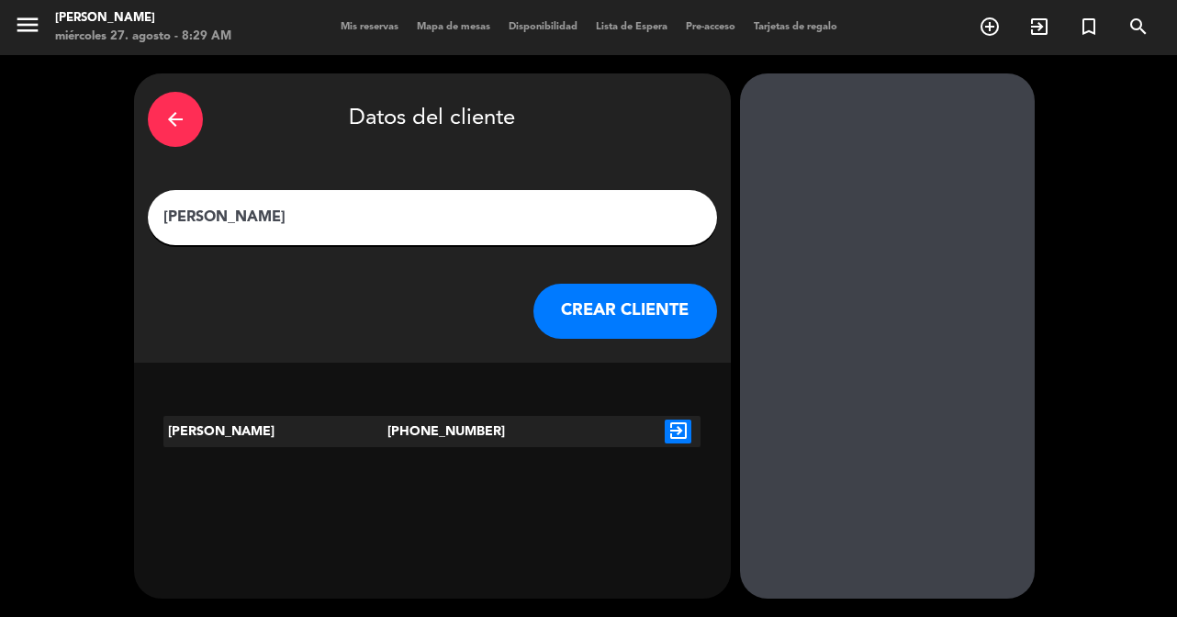
type input "[PERSON_NAME]"
click at [677, 431] on icon "exit_to_app" at bounding box center [678, 431] width 27 height 24
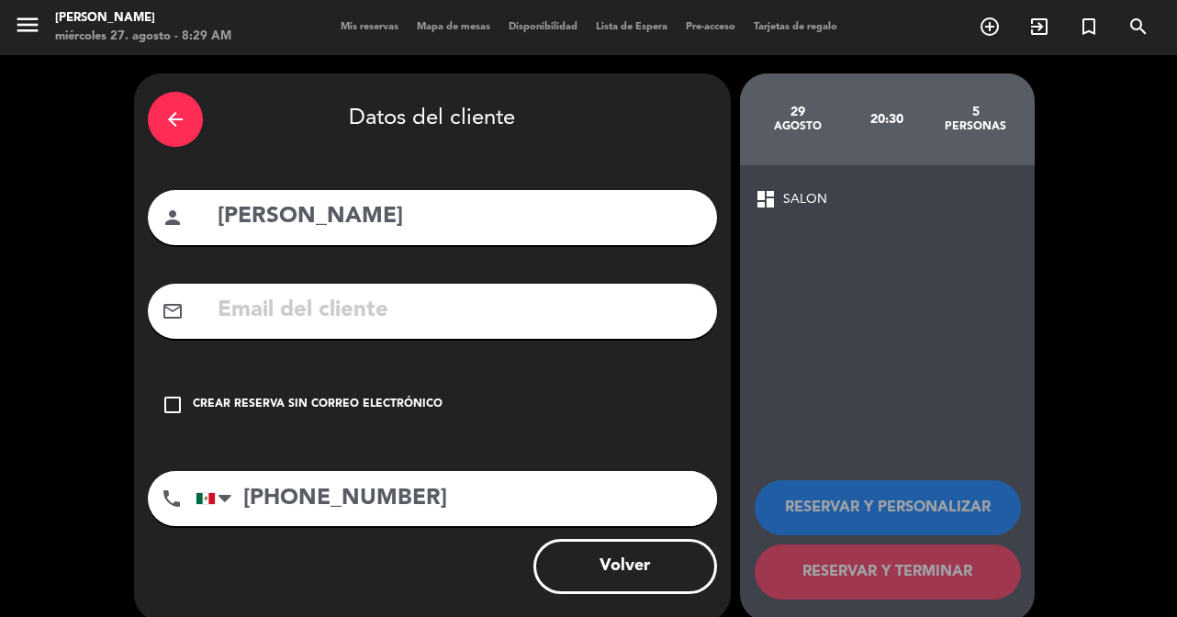
click at [219, 399] on div "Crear reserva sin correo electrónico" at bounding box center [318, 405] width 250 height 18
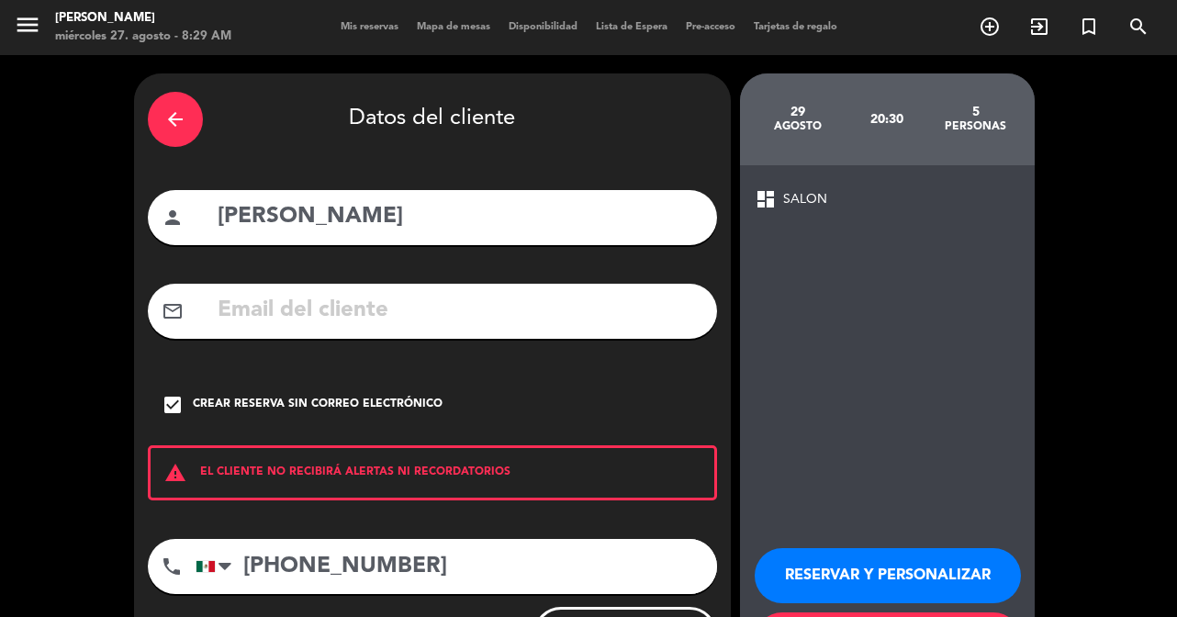
scroll to position [91, 0]
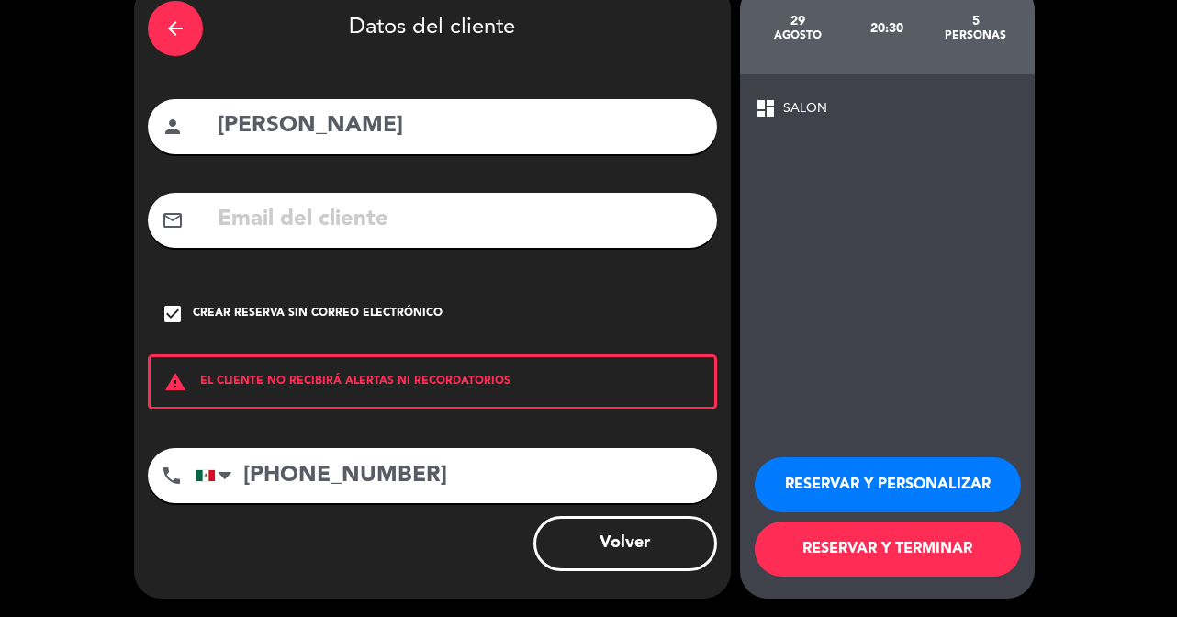
click at [886, 486] on button "RESERVAR Y PERSONALIZAR" at bounding box center [888, 484] width 266 height 55
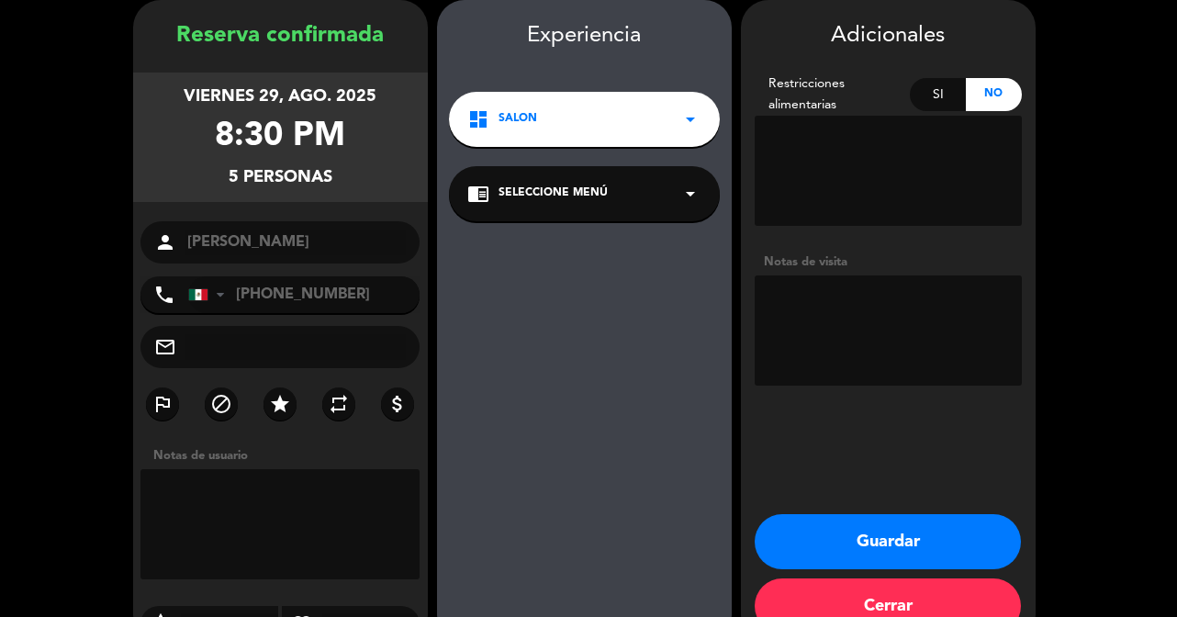
scroll to position [117, 0]
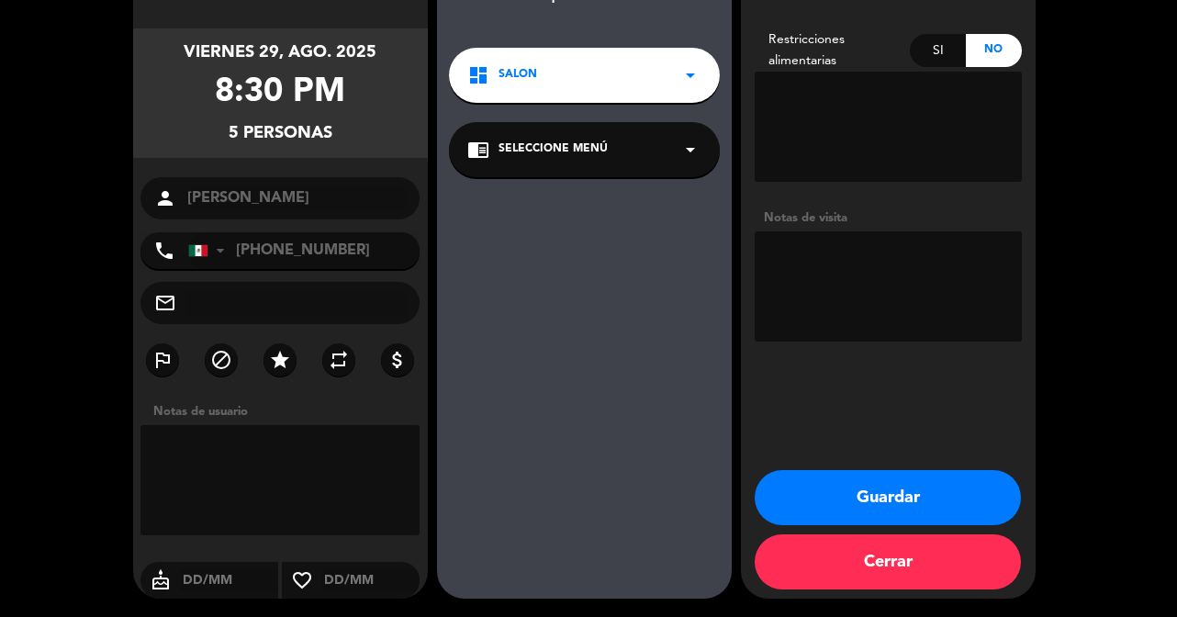
click at [900, 495] on button "Guardar" at bounding box center [888, 497] width 266 height 55
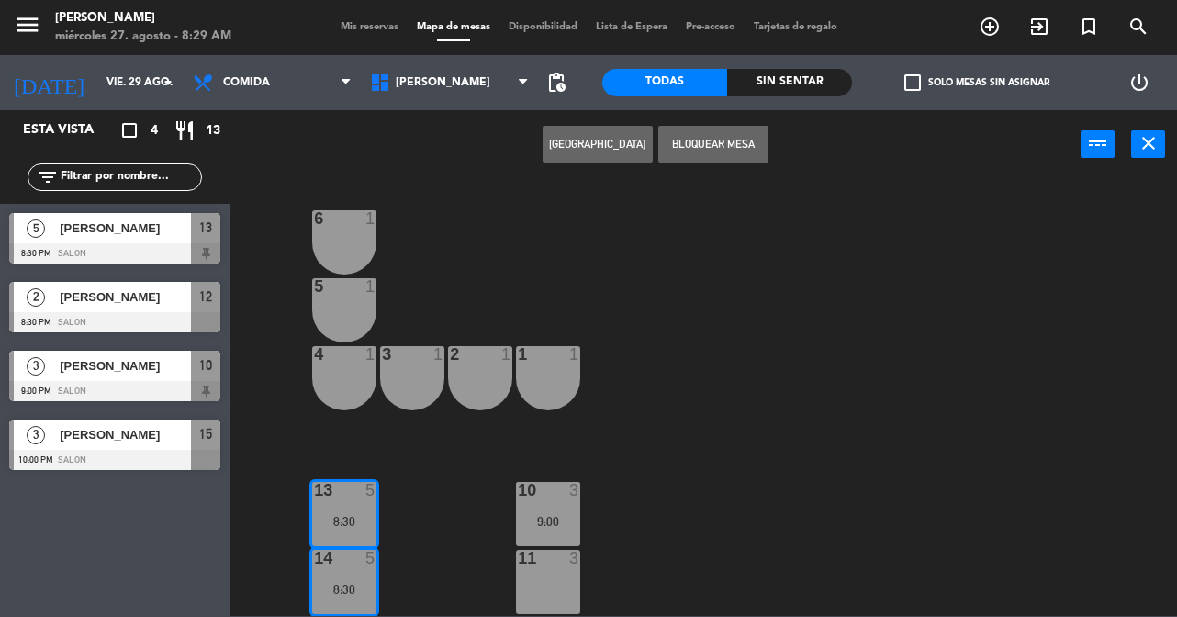
scroll to position [7, 0]
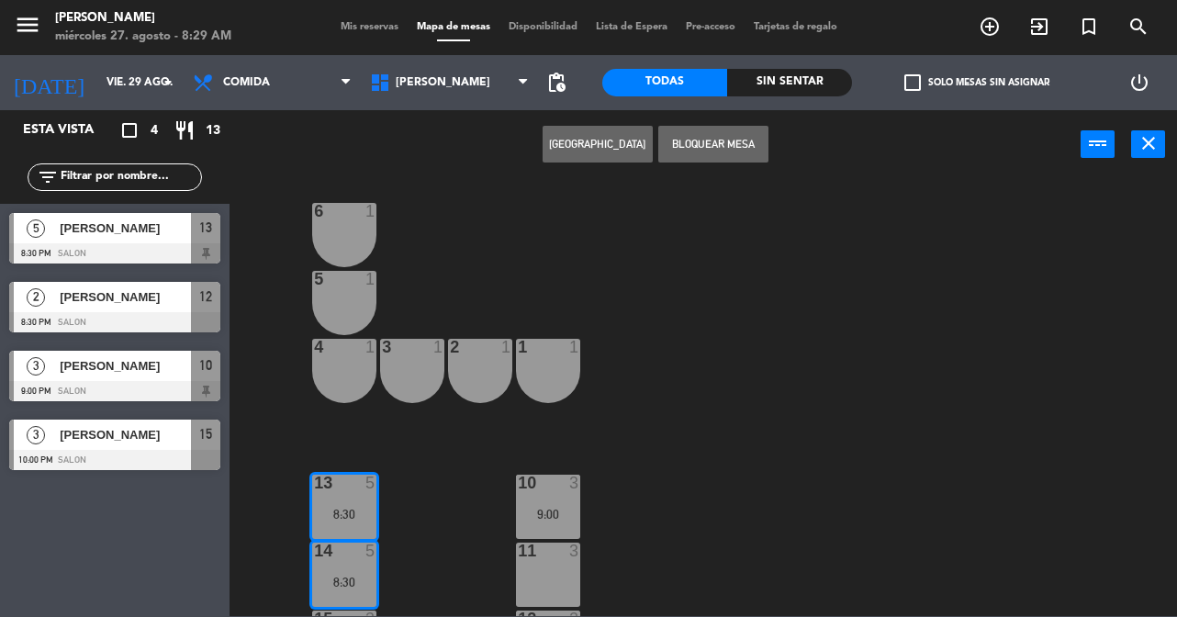
click at [724, 410] on div "6 1 5 1 4 1 3 1 2 1 1 1 13 5 8:30 10 3 9:00 14 5 8:30 11 3 15 3 10:00 12 2 8:30…" at bounding box center [708, 397] width 935 height 438
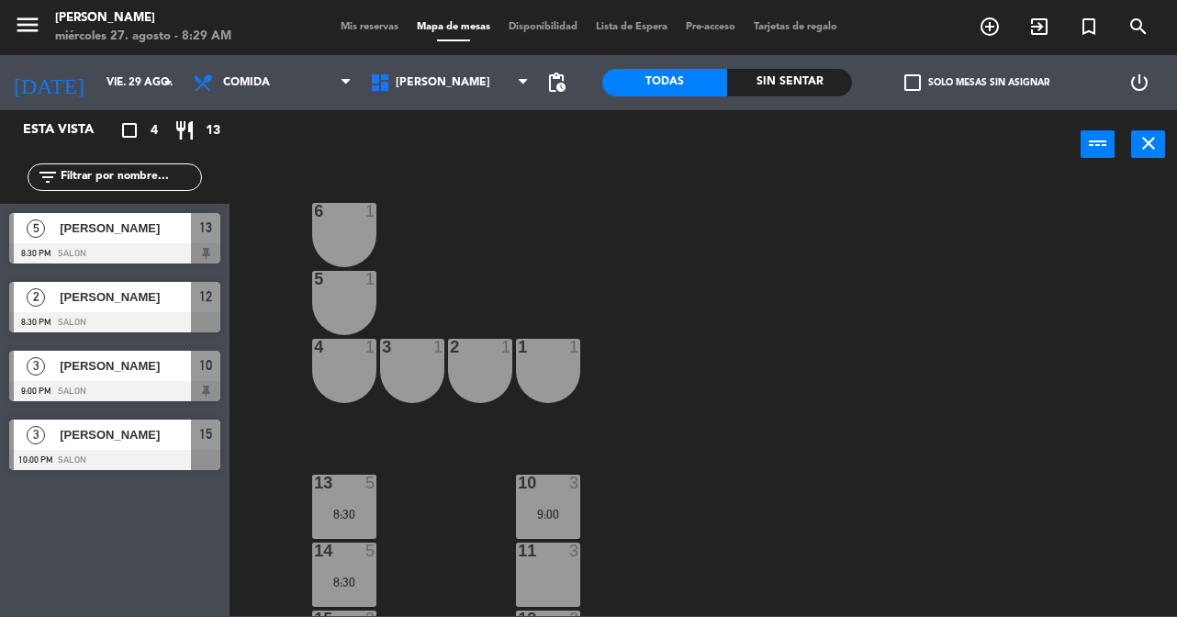
scroll to position [31, 0]
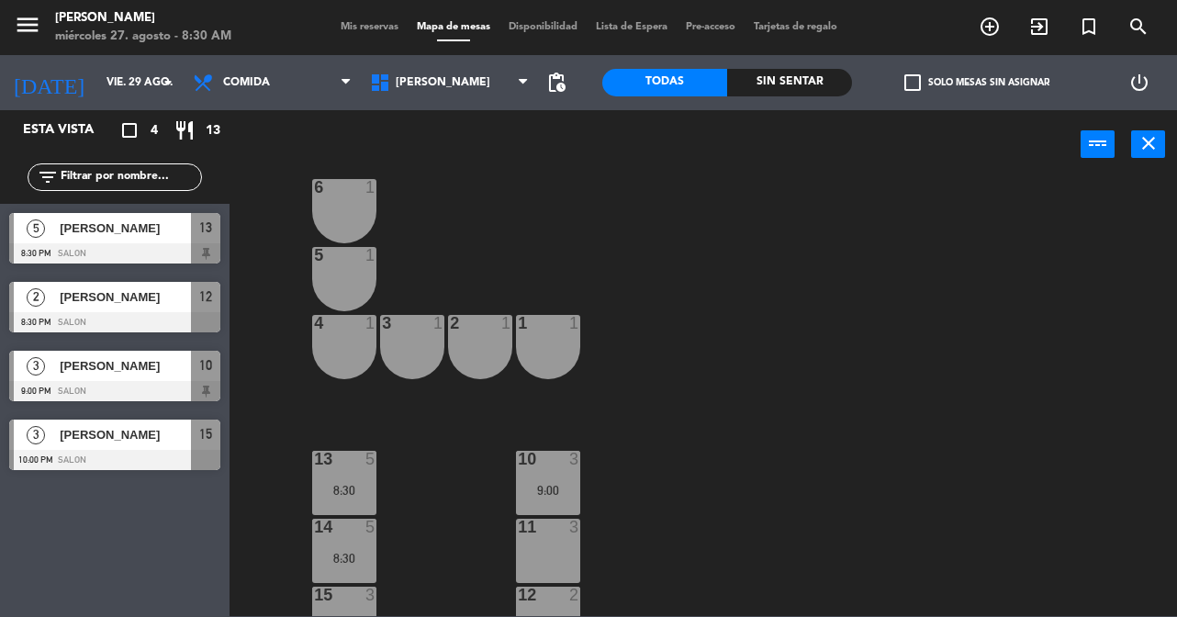
click at [365, 28] on span "Mis reservas" at bounding box center [369, 27] width 76 height 10
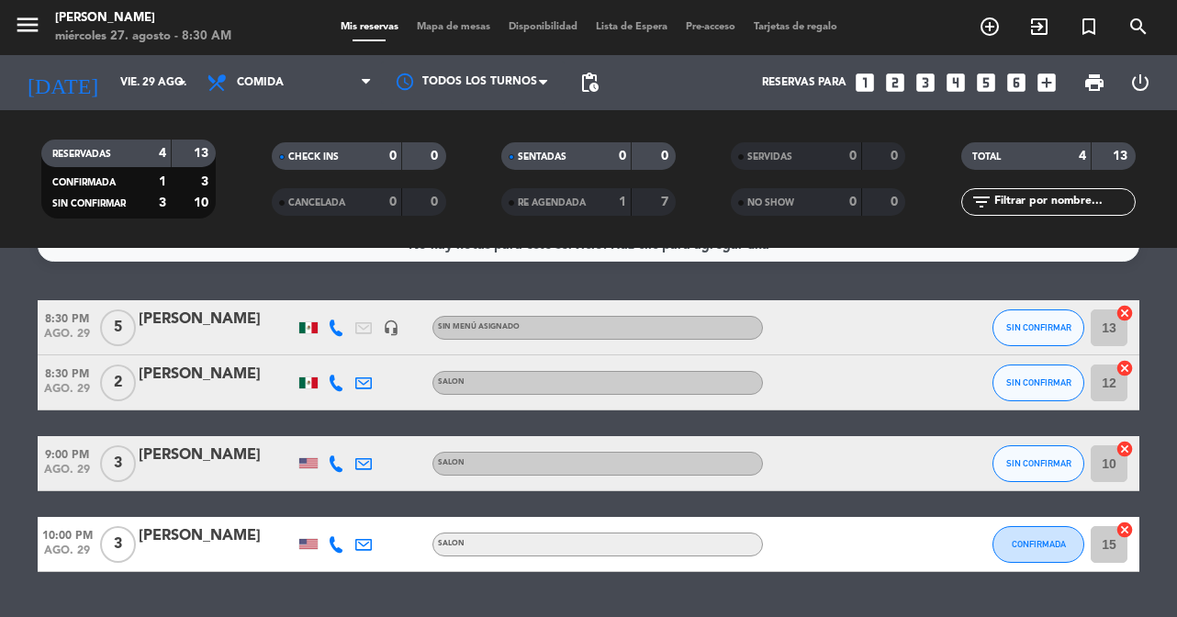
scroll to position [26, 0]
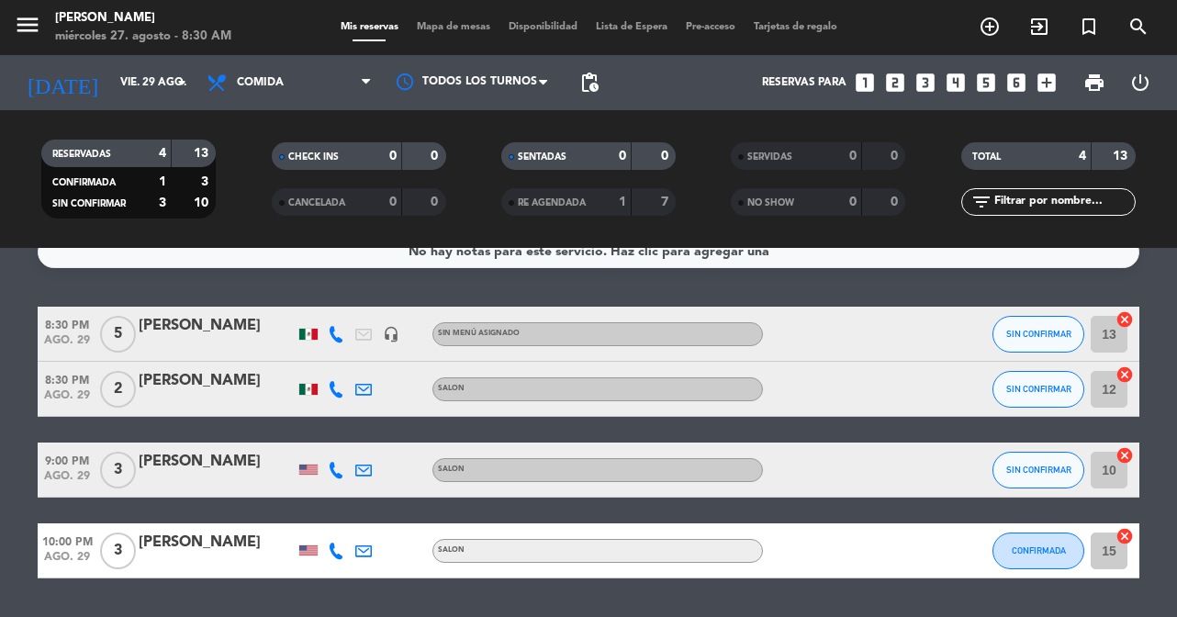
click at [199, 308] on div "8:30 PM ago. 29 5 [PERSON_NAME] headset_mic Sin menú asignado SIN CONFIRMAR 13 …" at bounding box center [589, 334] width 1102 height 55
click at [610, 29] on span "Lista de Espera" at bounding box center [632, 27] width 90 height 10
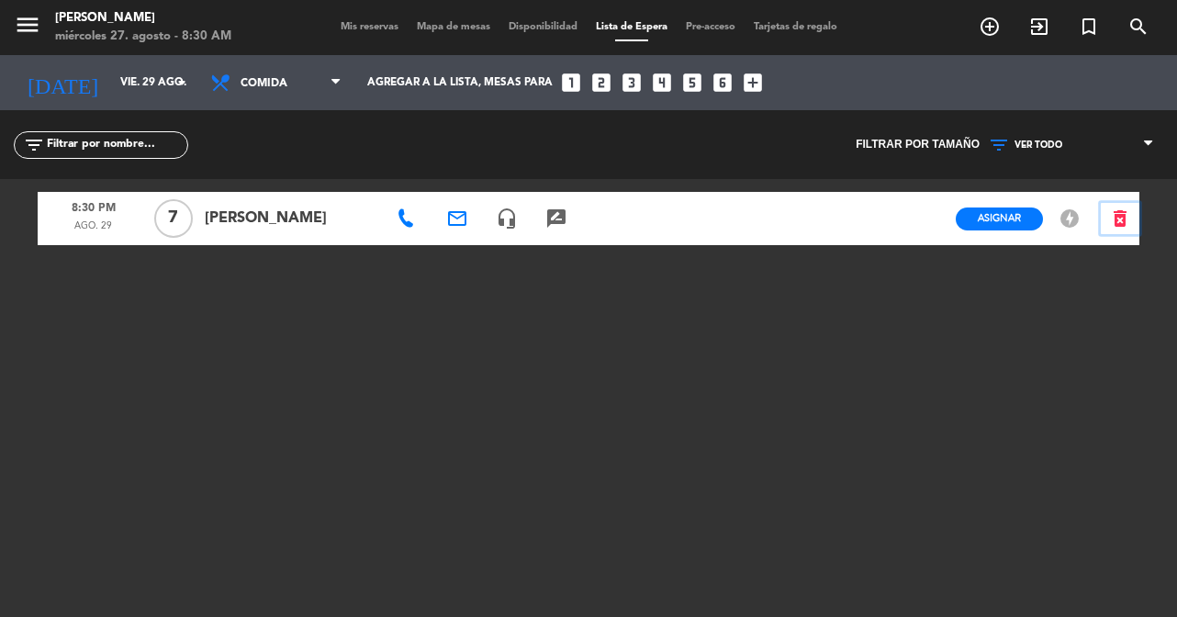
click at [1113, 224] on icon "delete_forever" at bounding box center [1120, 218] width 22 height 22
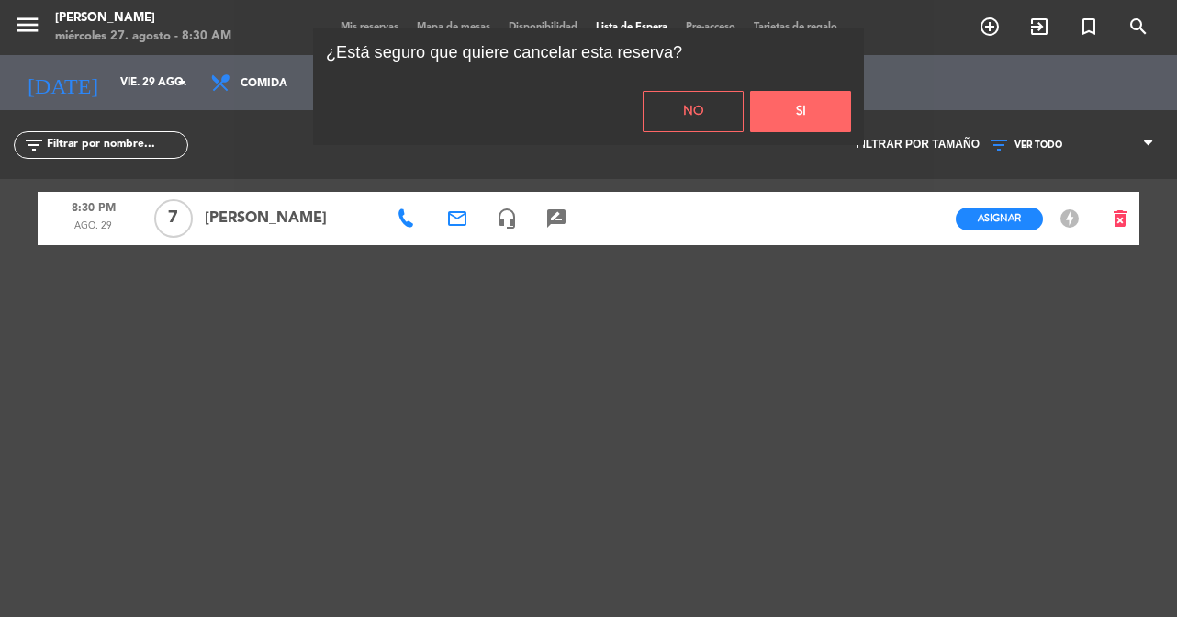
click at [778, 113] on button "Si" at bounding box center [800, 111] width 101 height 41
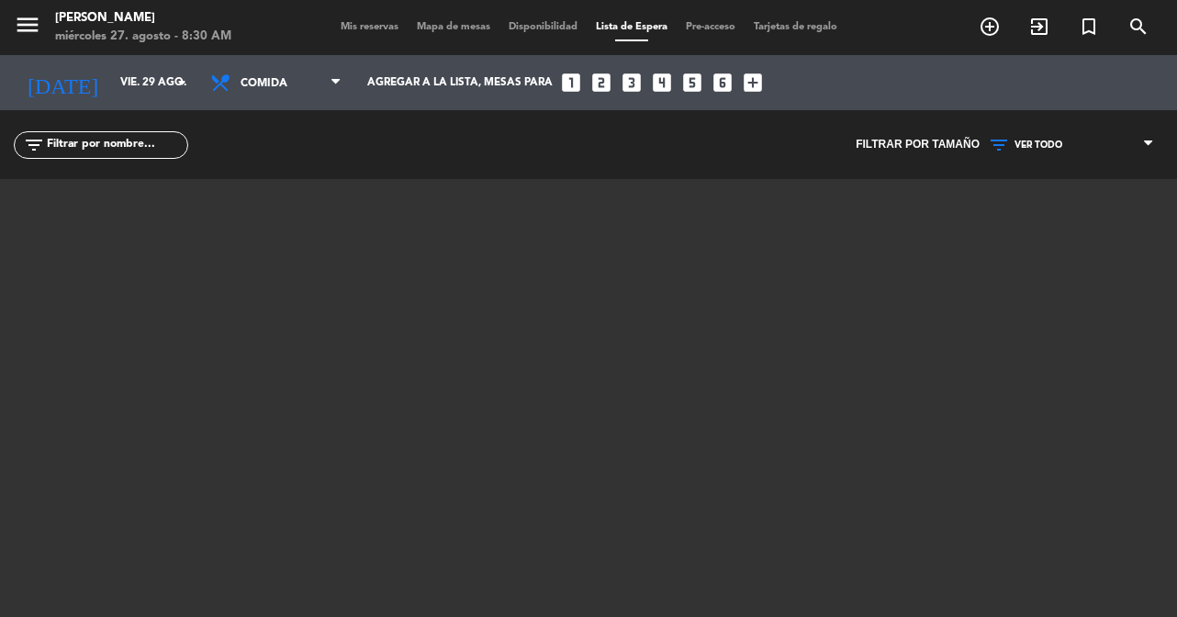
click at [365, 24] on span "Mis reservas" at bounding box center [369, 27] width 76 height 10
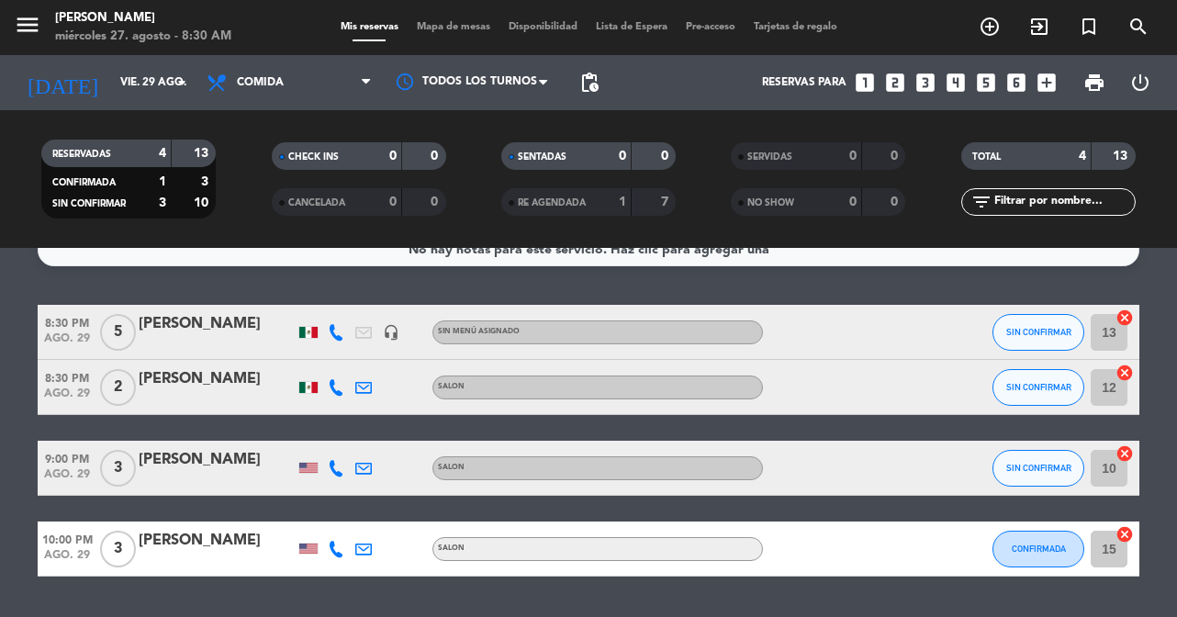
scroll to position [35, 0]
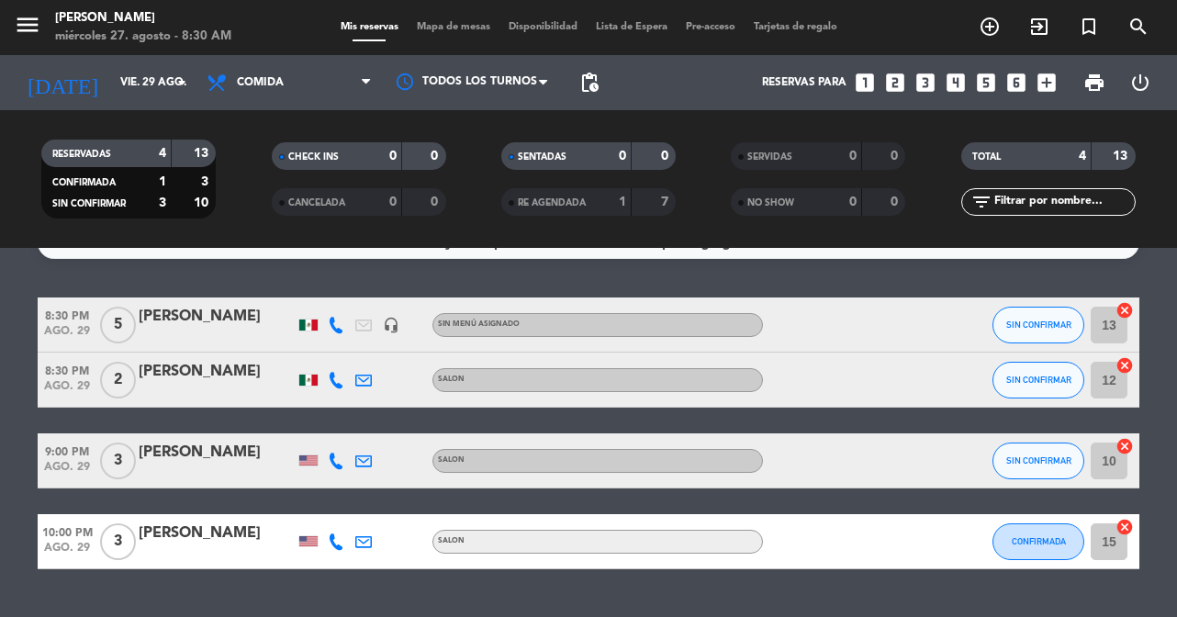
click at [223, 316] on div "[PERSON_NAME]" at bounding box center [217, 317] width 156 height 24
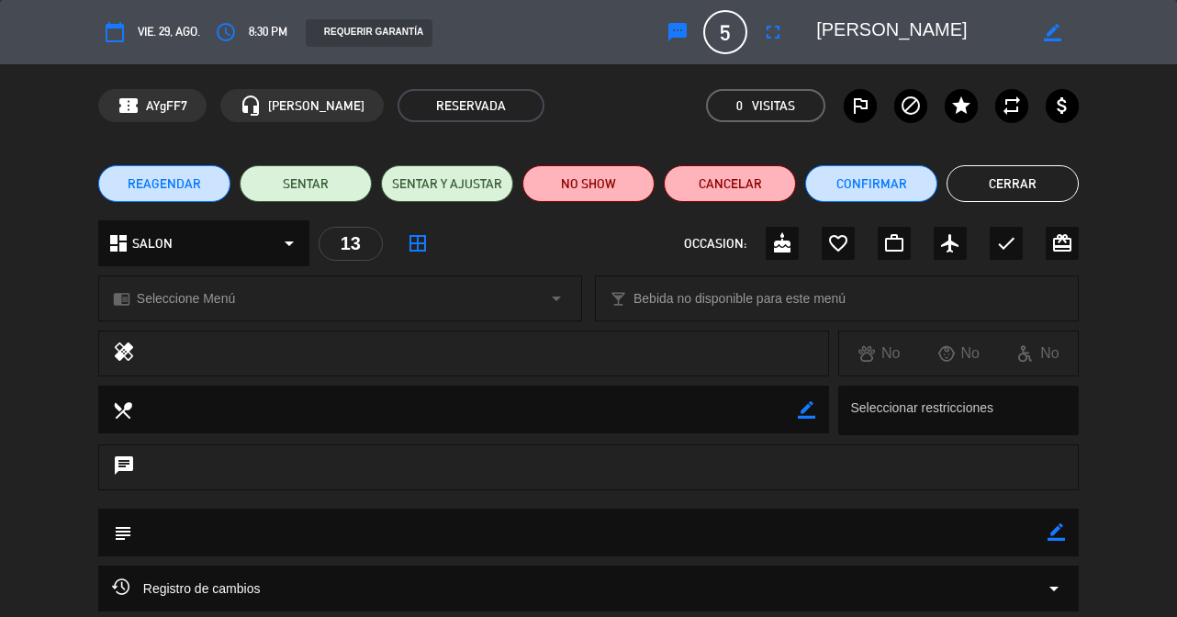
scroll to position [9, 0]
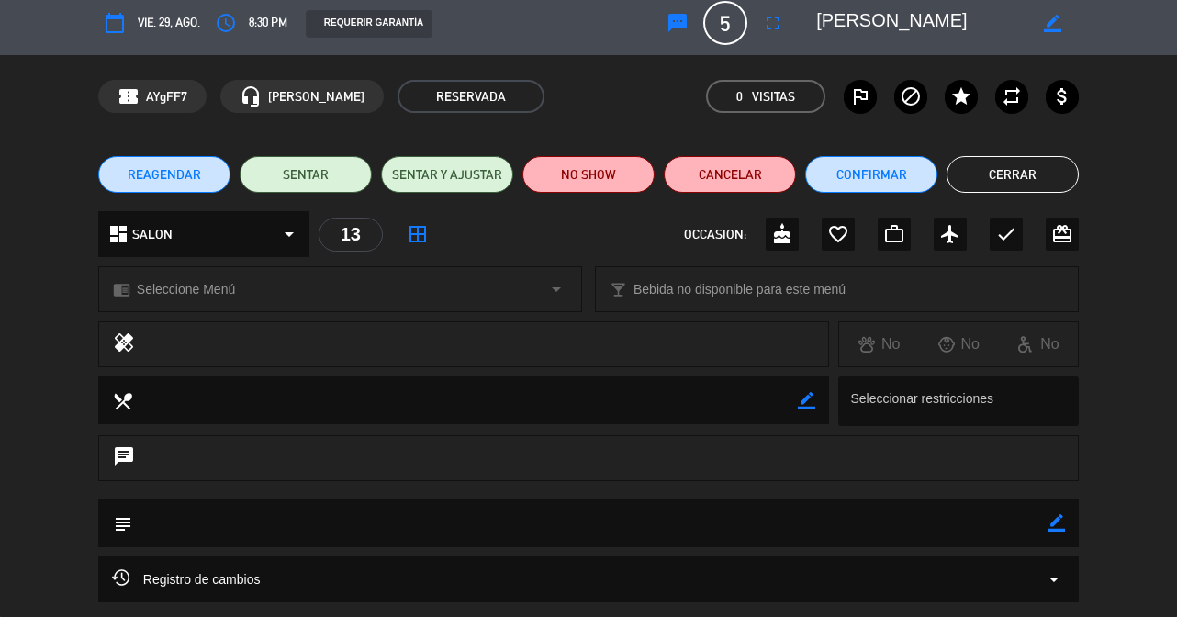
click at [743, 22] on span "5" at bounding box center [725, 23] width 44 height 44
click at [726, 22] on span "5" at bounding box center [725, 23] width 44 height 44
click at [786, 17] on button "fullscreen" at bounding box center [772, 22] width 33 height 33
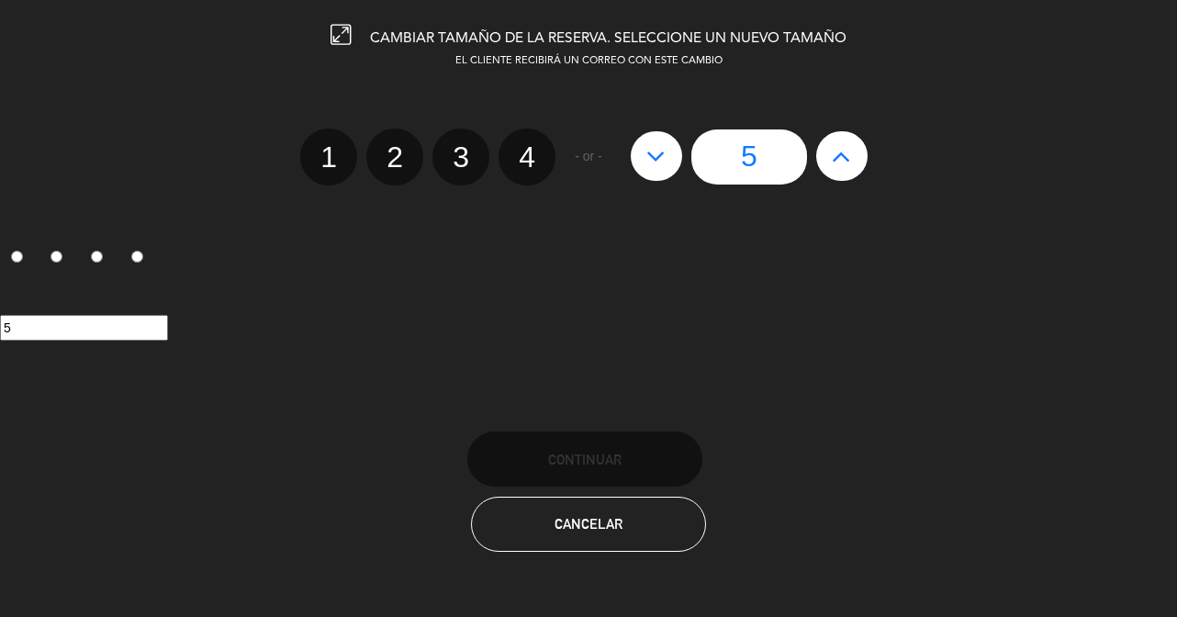
click at [834, 151] on icon at bounding box center [841, 155] width 19 height 29
type input "6"
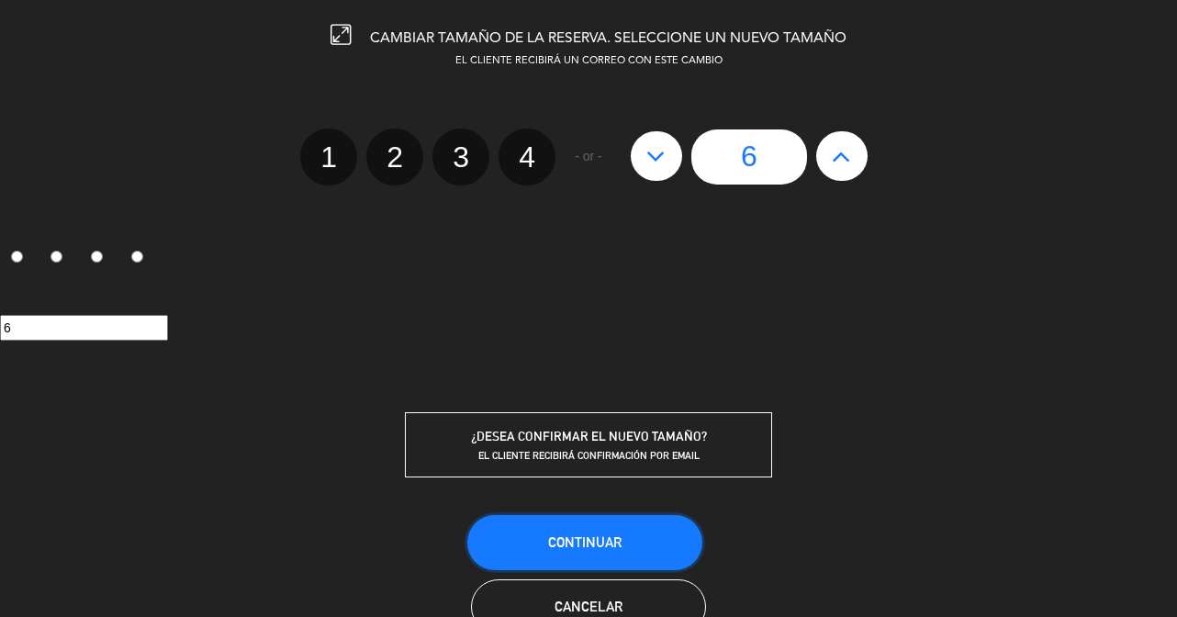
click at [659, 525] on button "Continuar" at bounding box center [584, 542] width 235 height 55
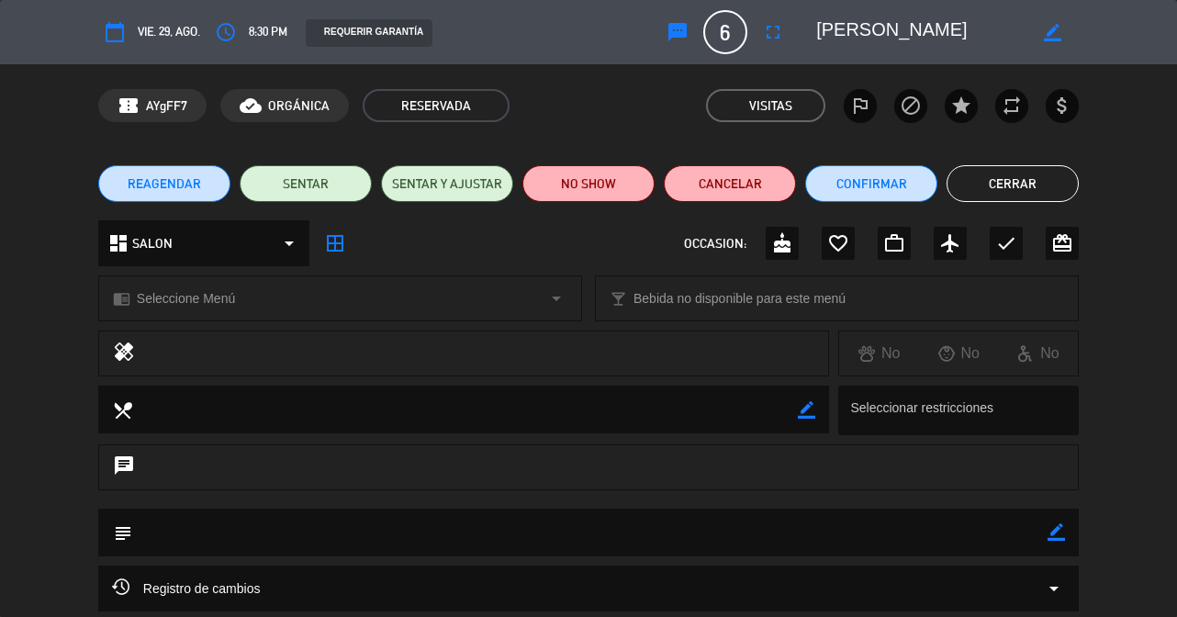
click at [157, 33] on span "vie. 29, ago." at bounding box center [169, 32] width 62 height 20
